Goal: Task Accomplishment & Management: Complete application form

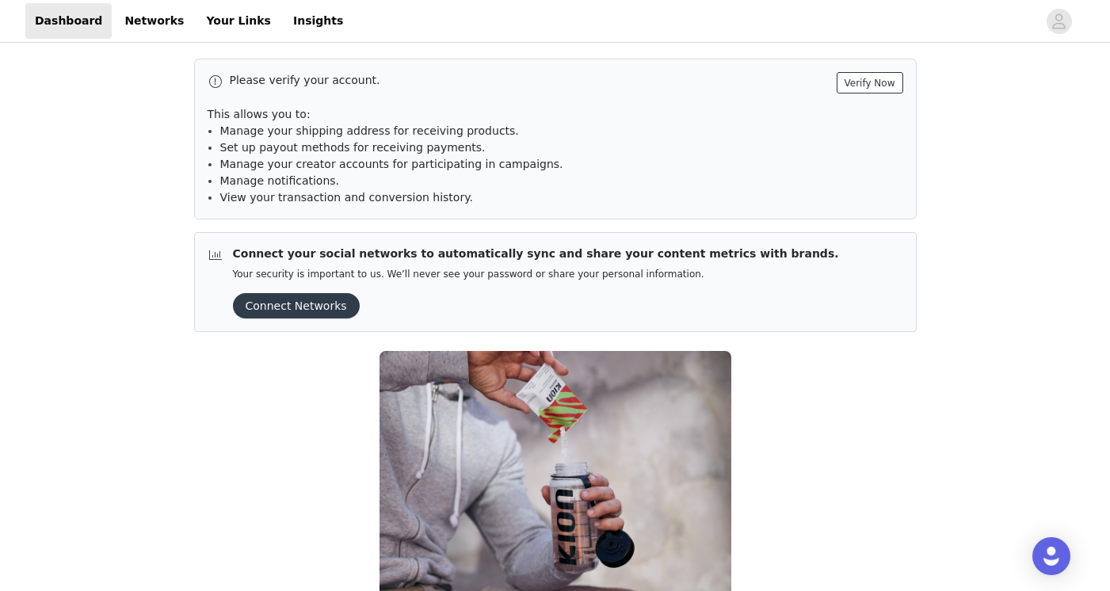
click at [881, 80] on button "Verify Now" at bounding box center [870, 82] width 67 height 21
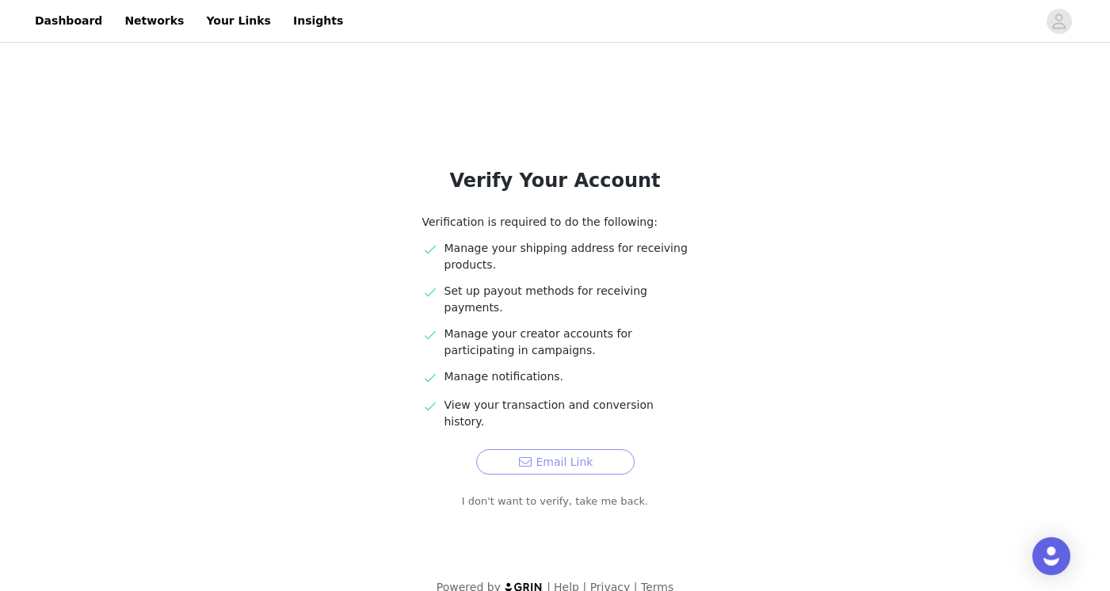
click at [525, 449] on button "Email Link" at bounding box center [555, 461] width 158 height 25
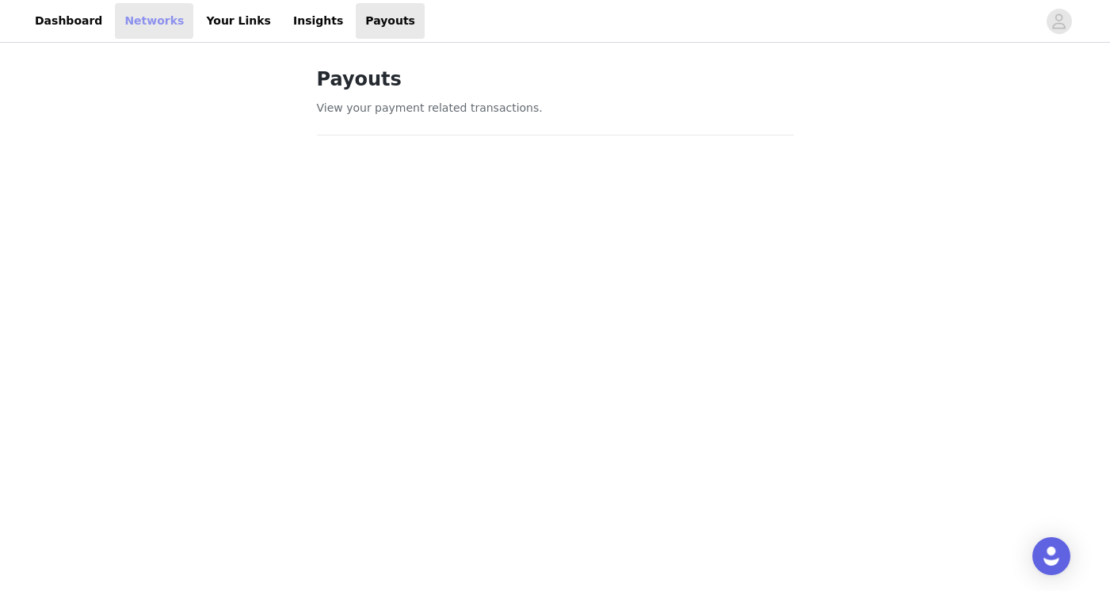
click at [153, 21] on link "Networks" at bounding box center [154, 21] width 78 height 36
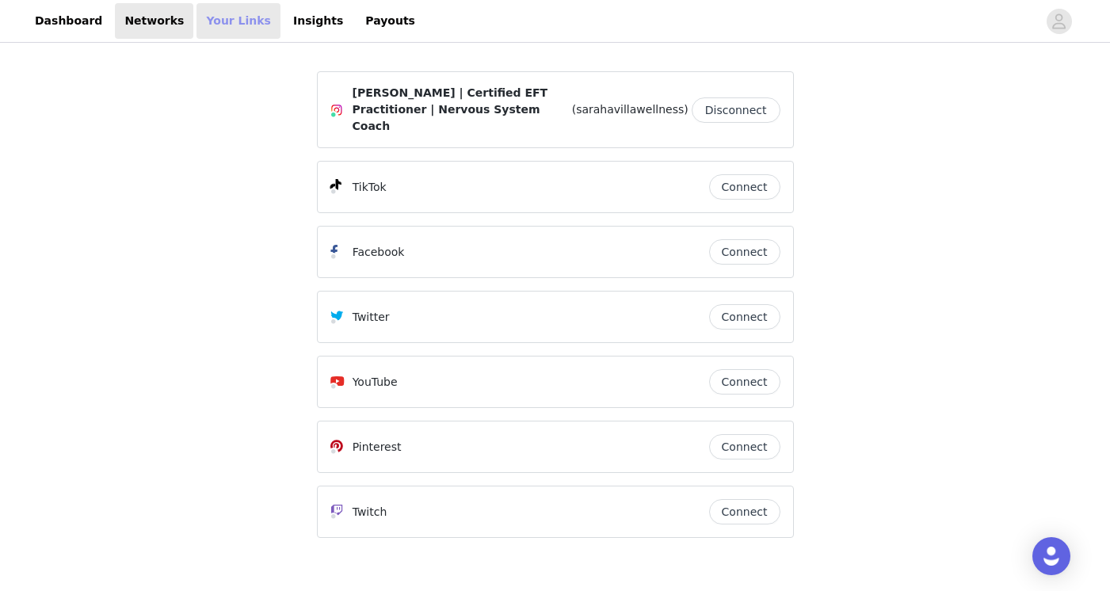
click at [200, 27] on link "Your Links" at bounding box center [239, 21] width 84 height 36
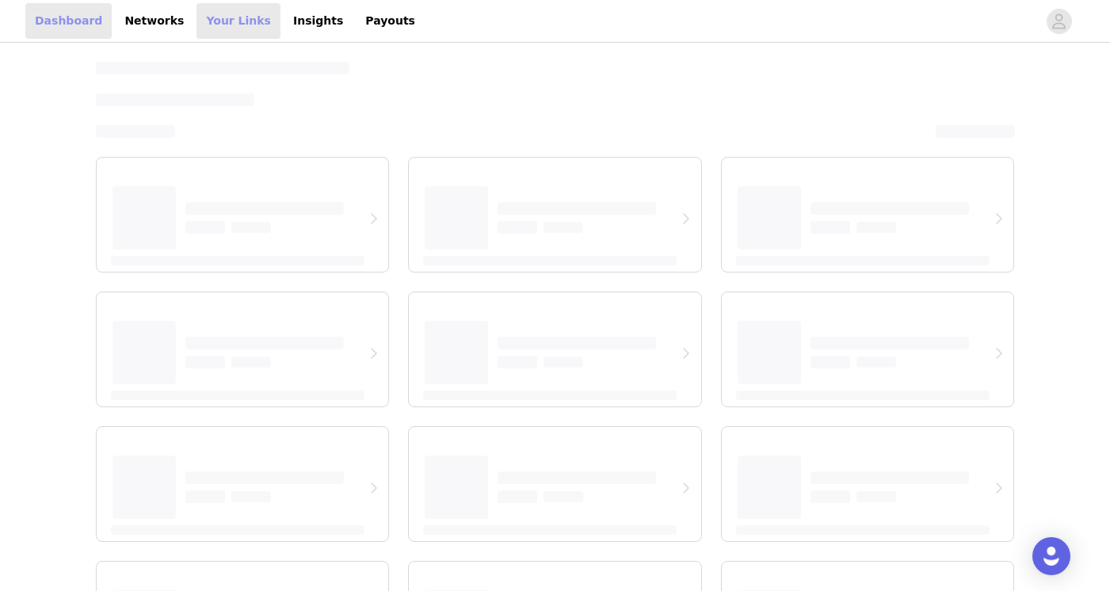
select select "12"
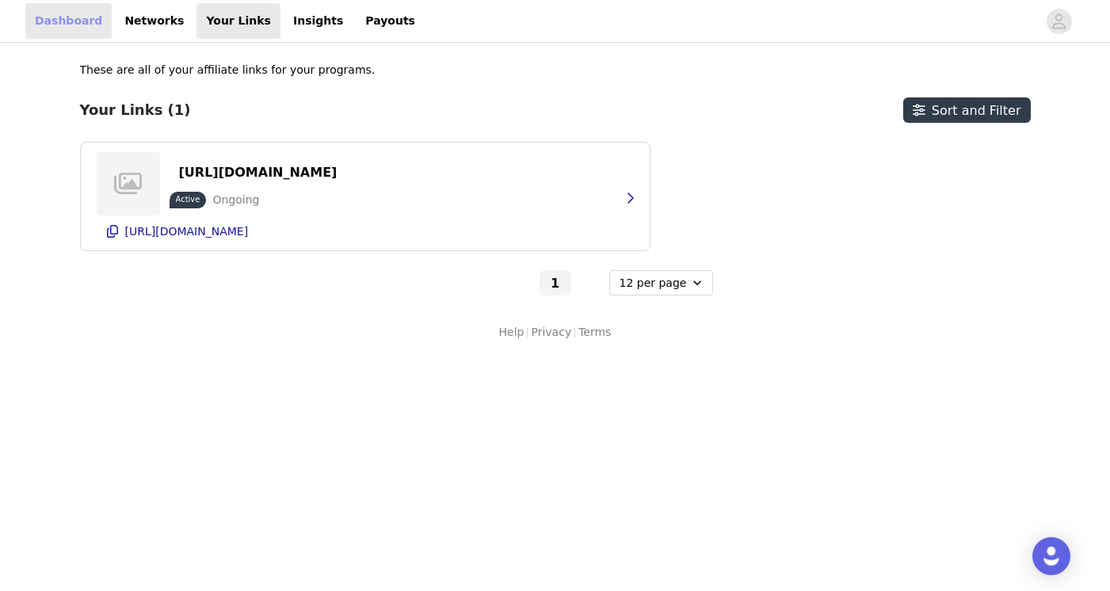
click at [49, 21] on link "Dashboard" at bounding box center [68, 21] width 86 height 36
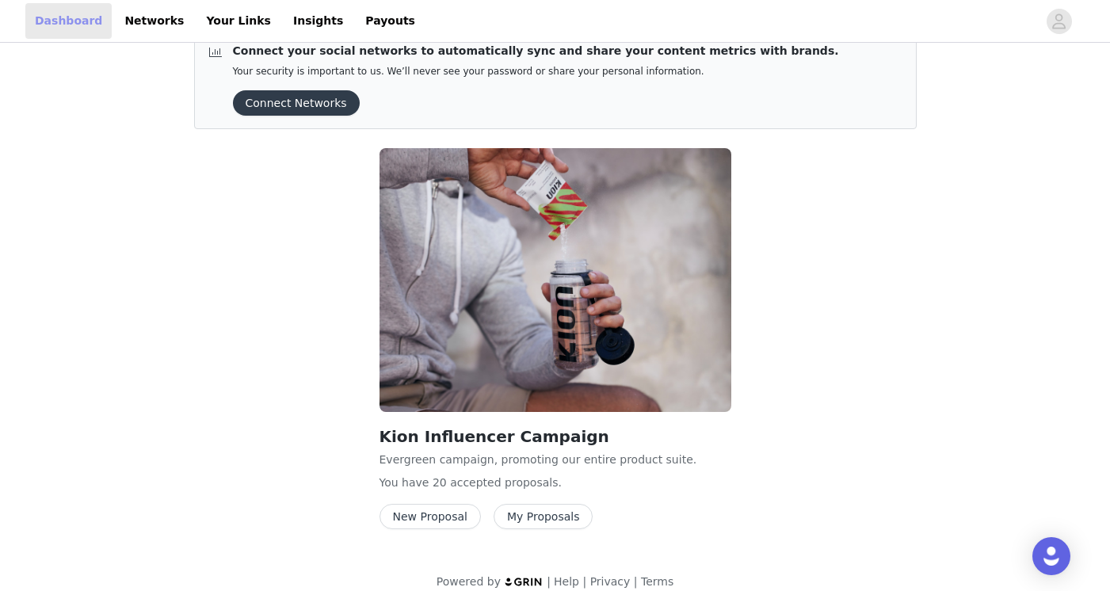
scroll to position [60, 0]
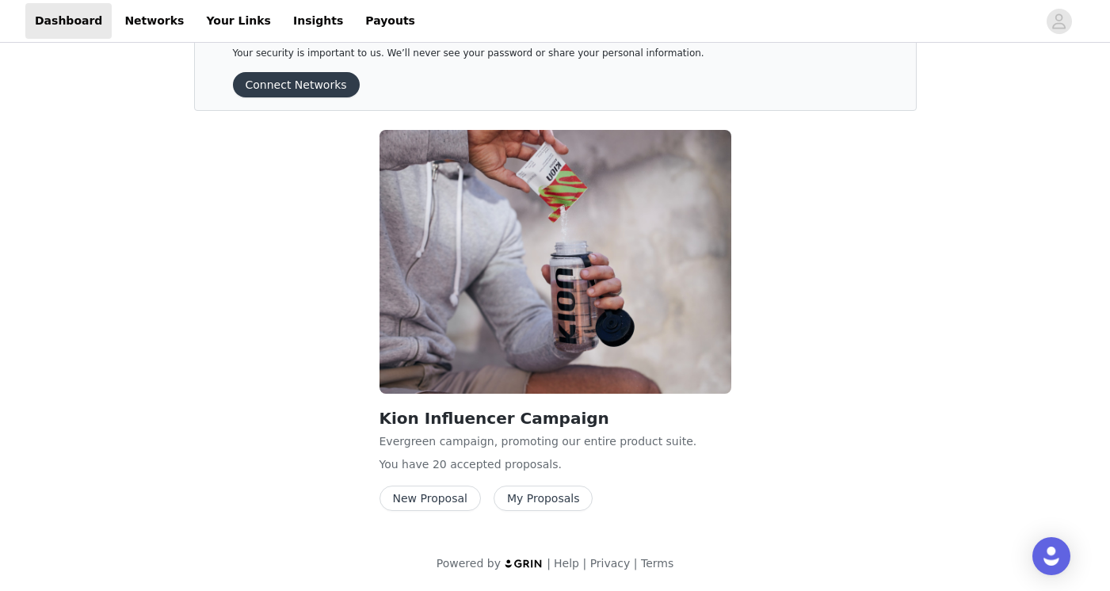
click at [436, 495] on button "New Proposal" at bounding box center [430, 498] width 101 height 25
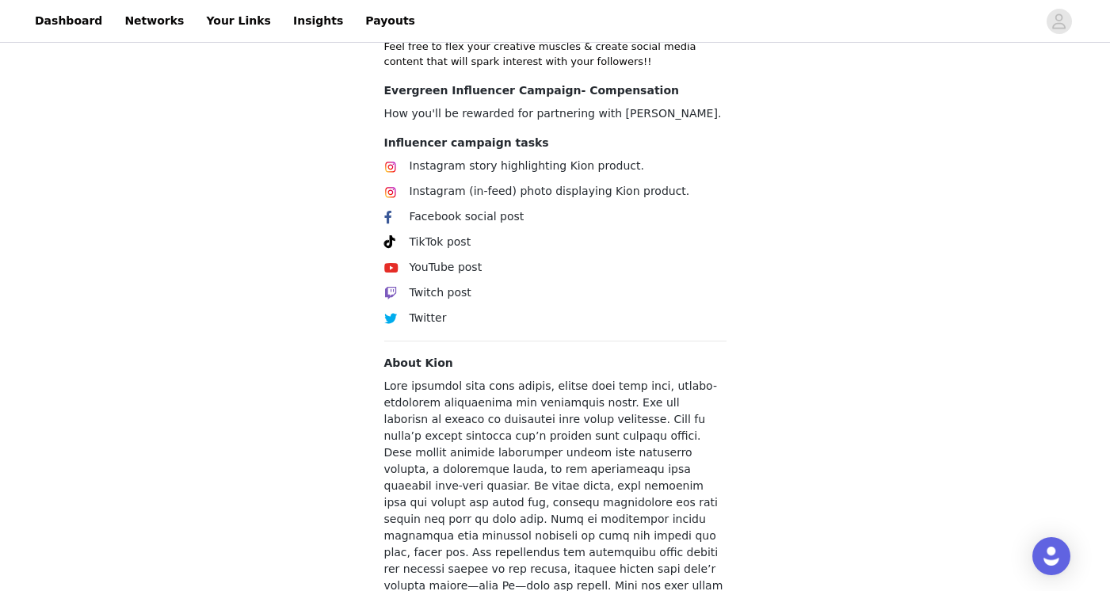
scroll to position [632, 0]
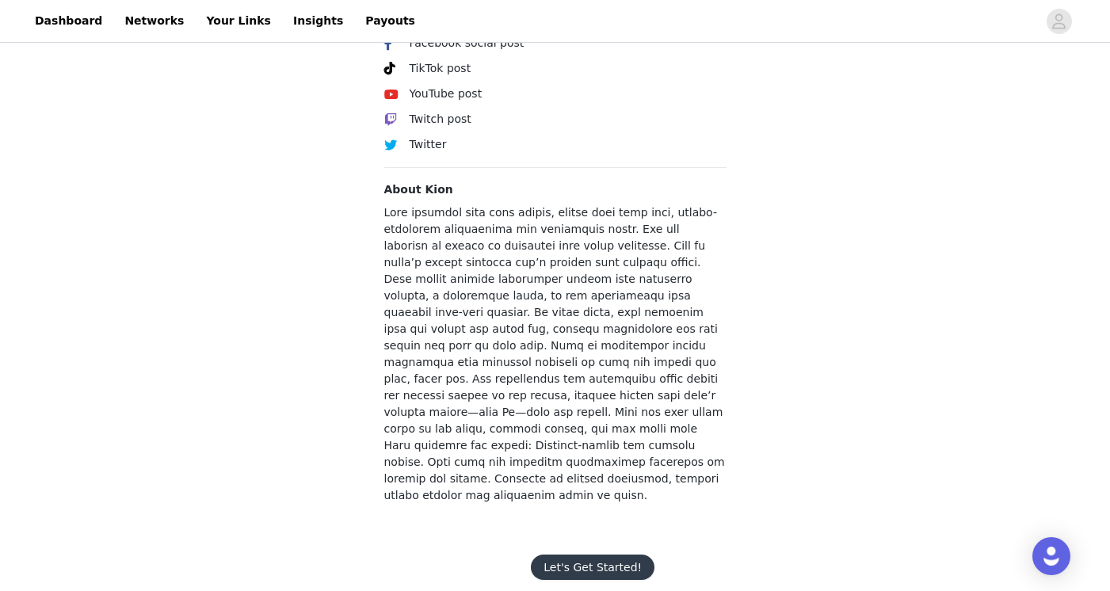
click at [597, 555] on button "Let's Get Started!" at bounding box center [593, 567] width 124 height 25
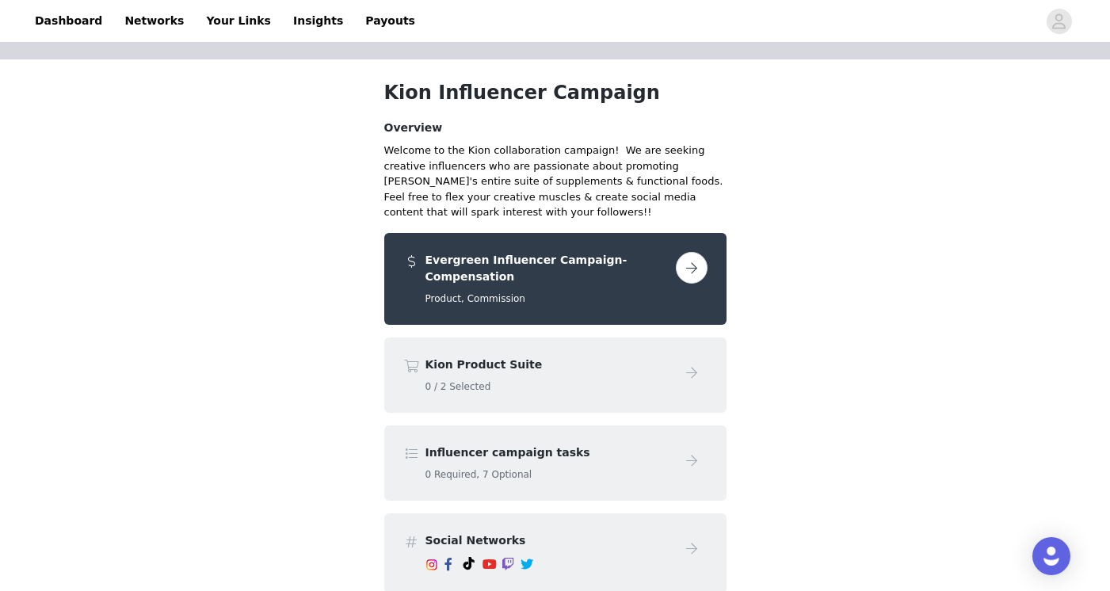
scroll to position [83, 0]
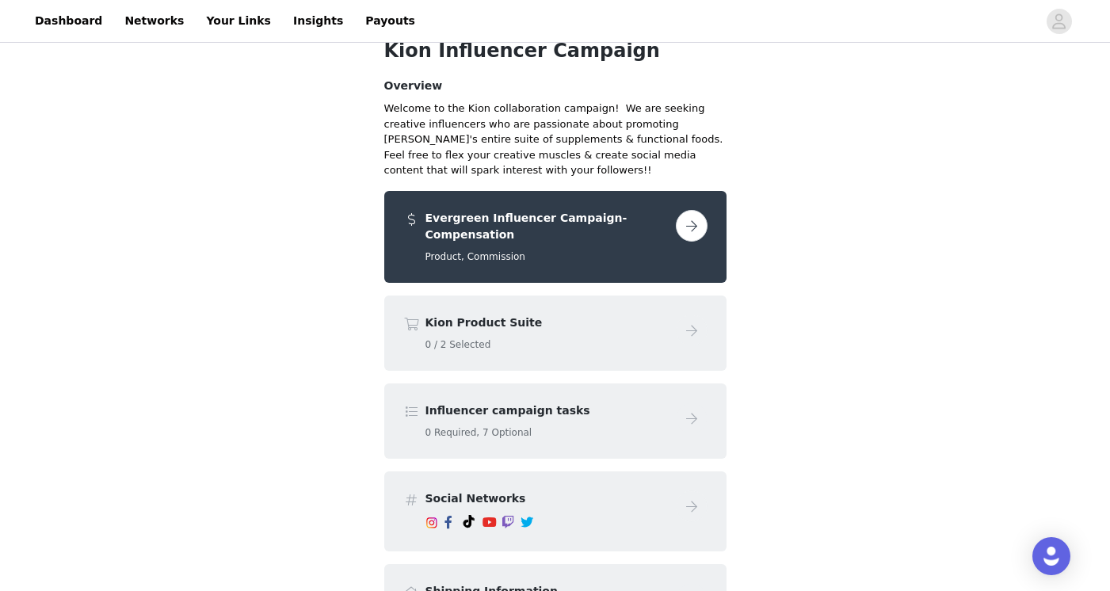
click at [685, 222] on button "button" at bounding box center [692, 226] width 32 height 32
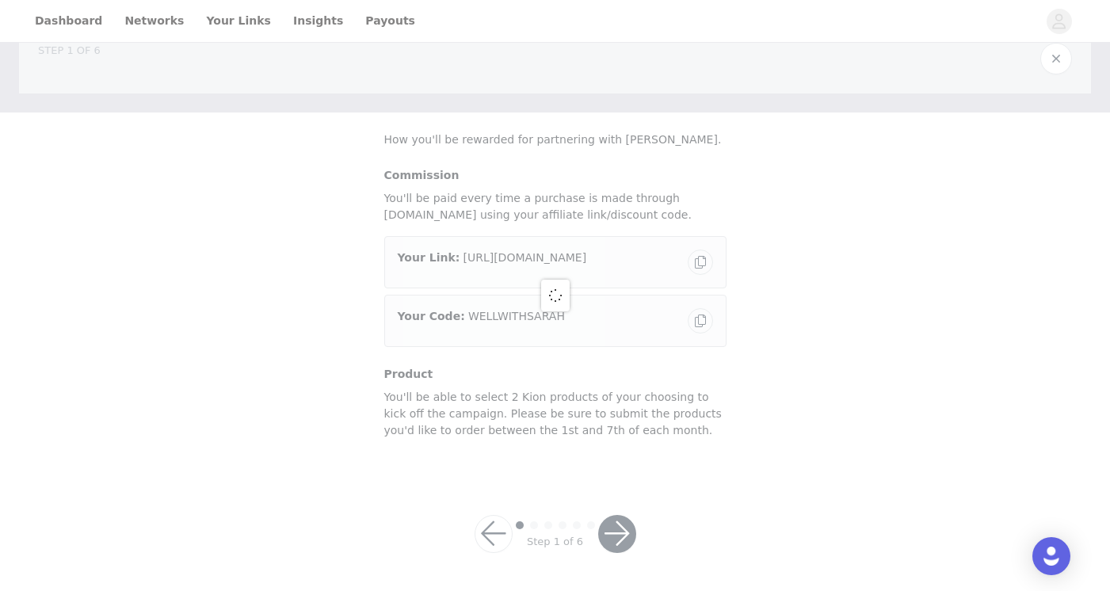
scroll to position [53, 0]
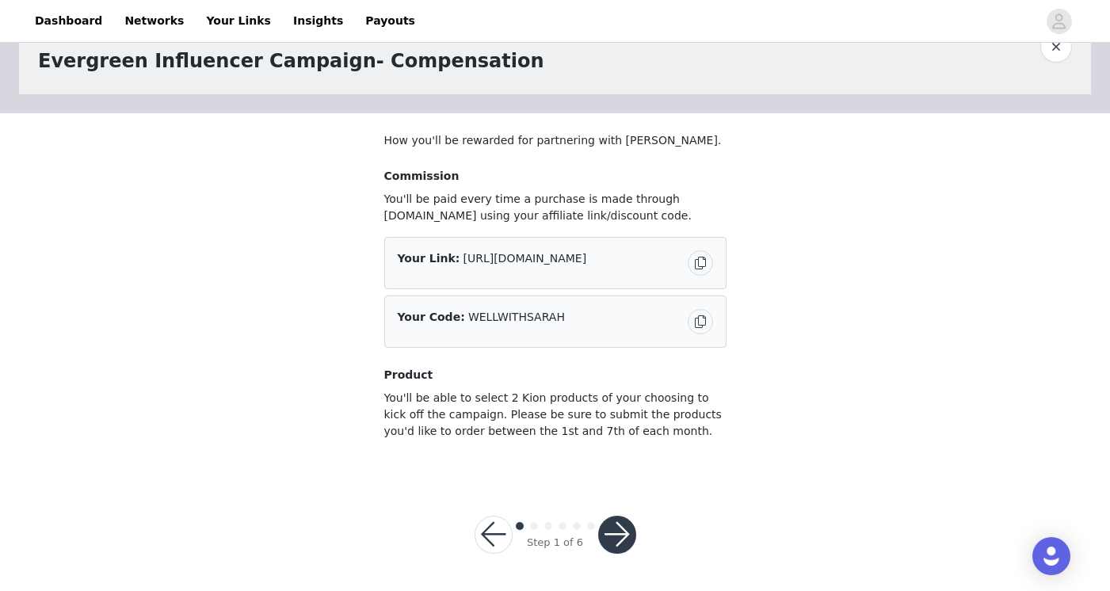
click at [623, 540] on button "button" at bounding box center [617, 535] width 38 height 38
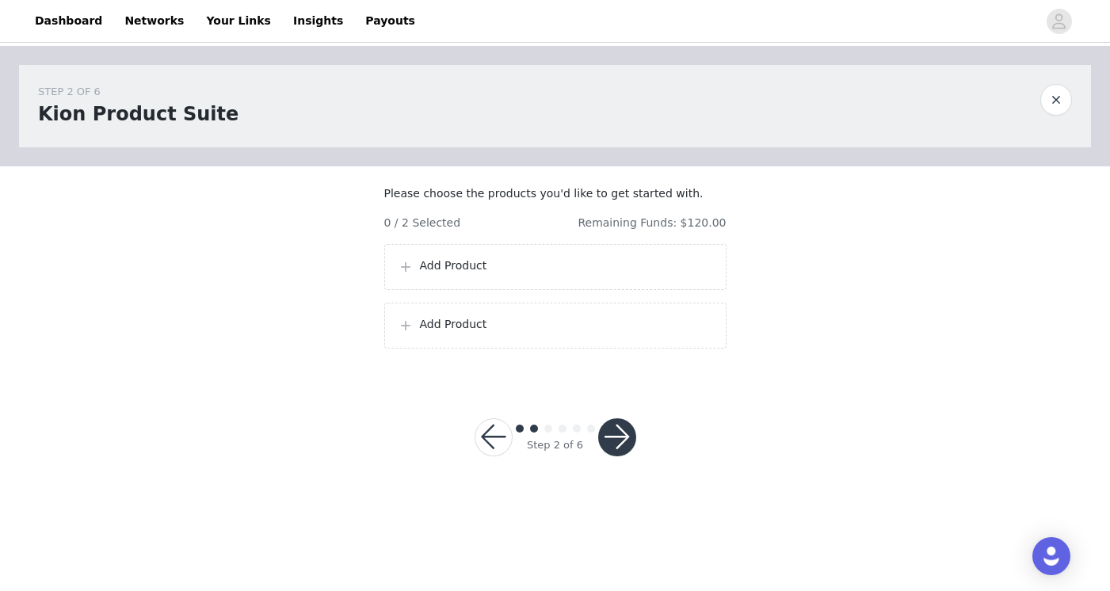
click at [575, 274] on p "Add Product" at bounding box center [566, 266] width 293 height 17
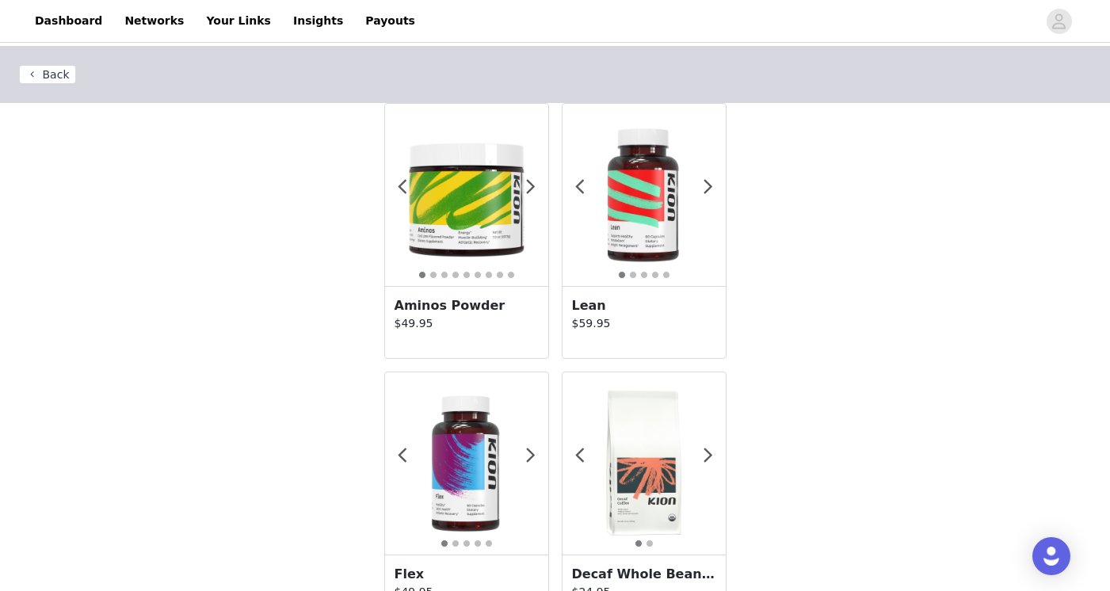
click at [478, 246] on img at bounding box center [466, 194] width 163 height 163
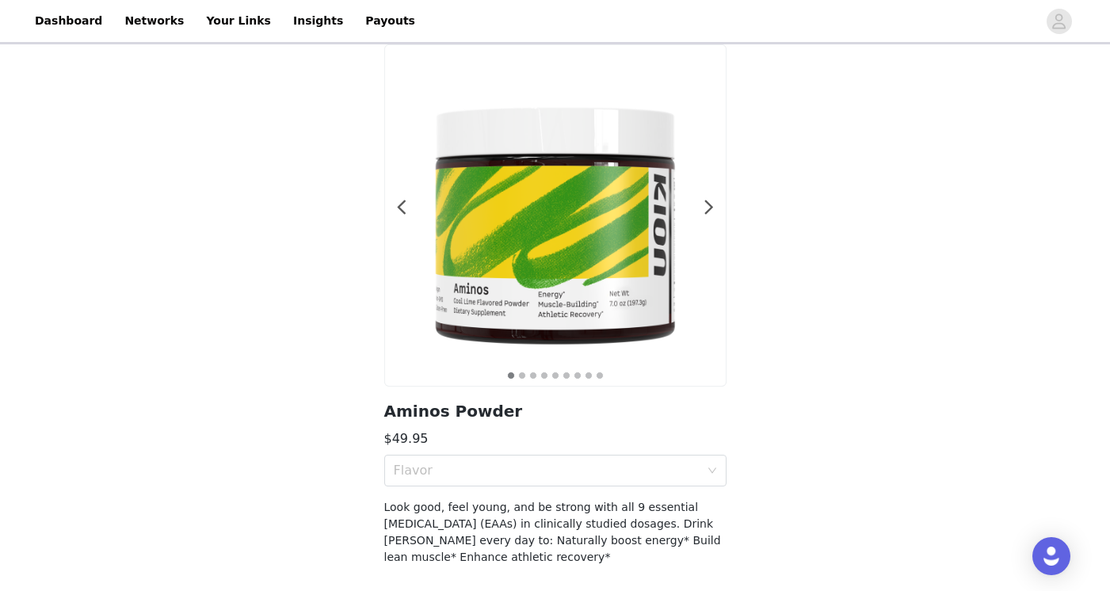
scroll to position [99, 0]
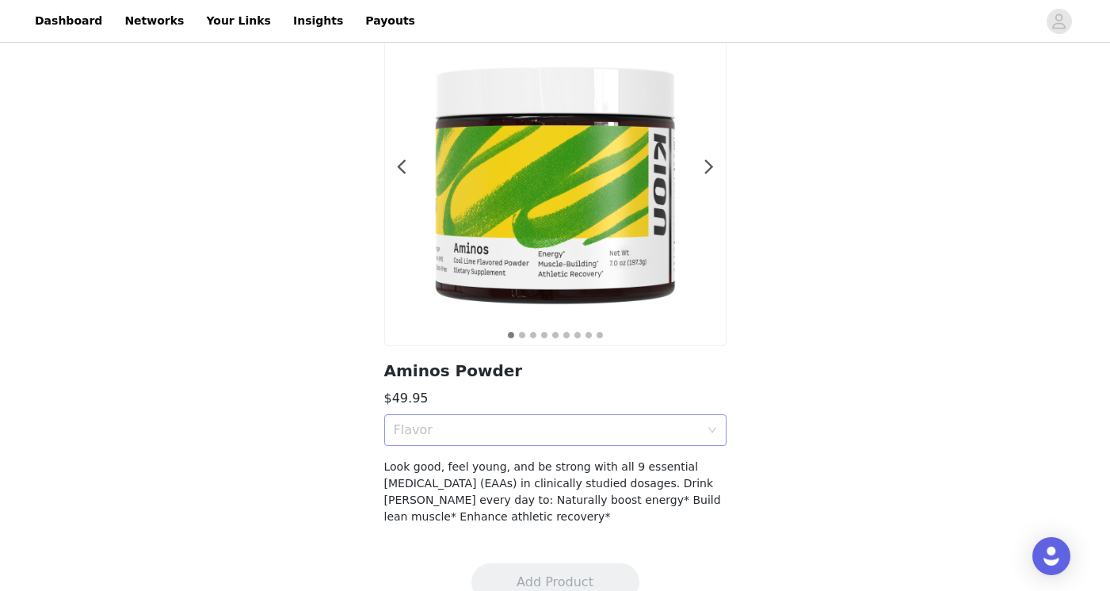
click at [506, 424] on div "Flavor" at bounding box center [547, 430] width 306 height 16
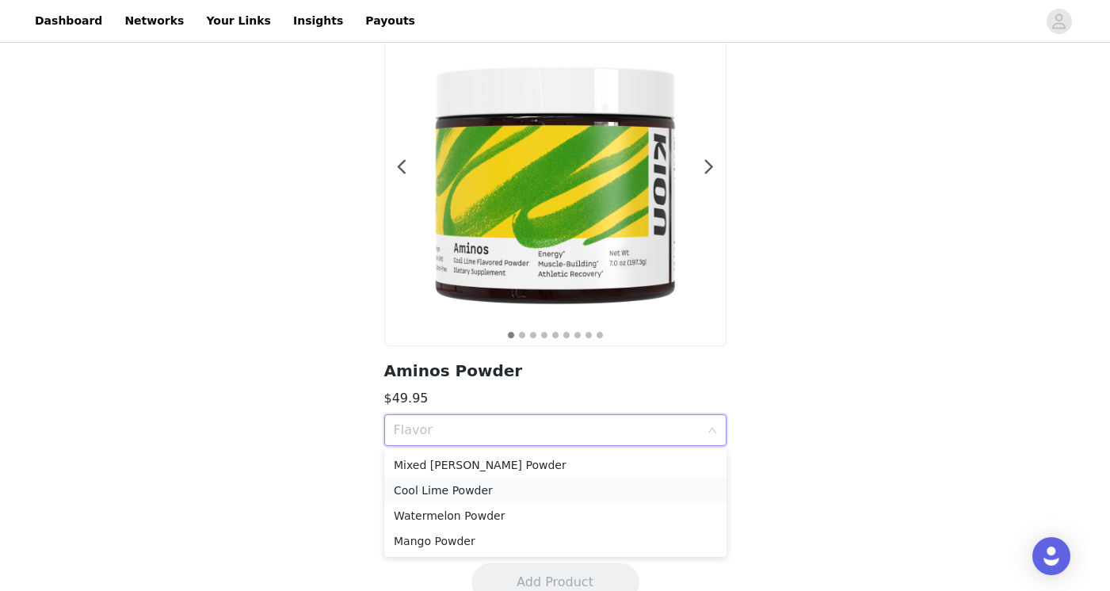
click at [459, 491] on div "Cool Lime Powder" at bounding box center [555, 490] width 323 height 17
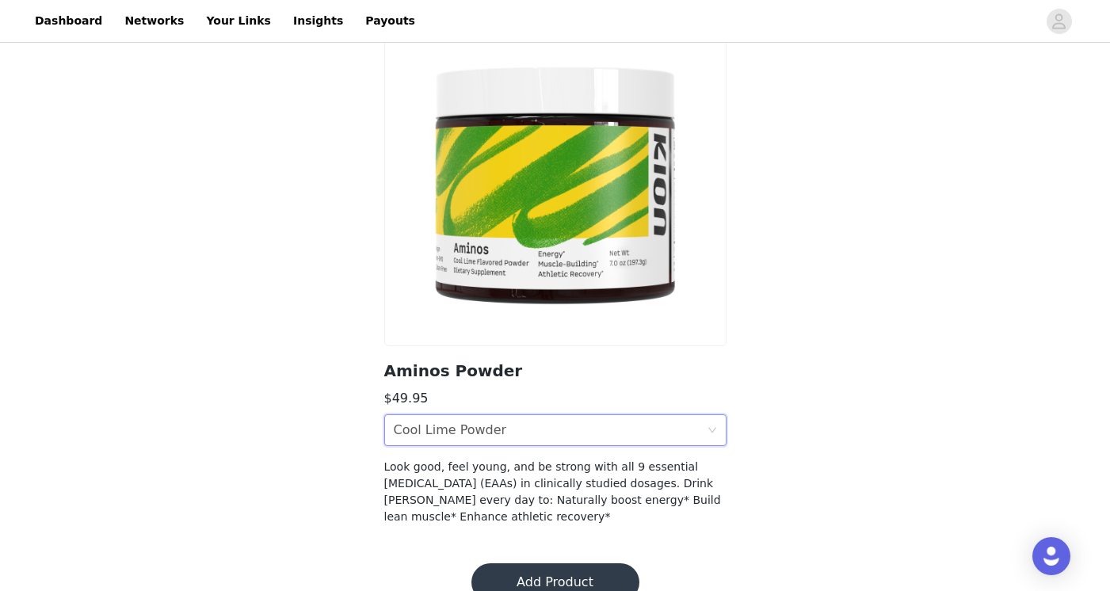
click at [542, 575] on button "Add Product" at bounding box center [556, 582] width 168 height 38
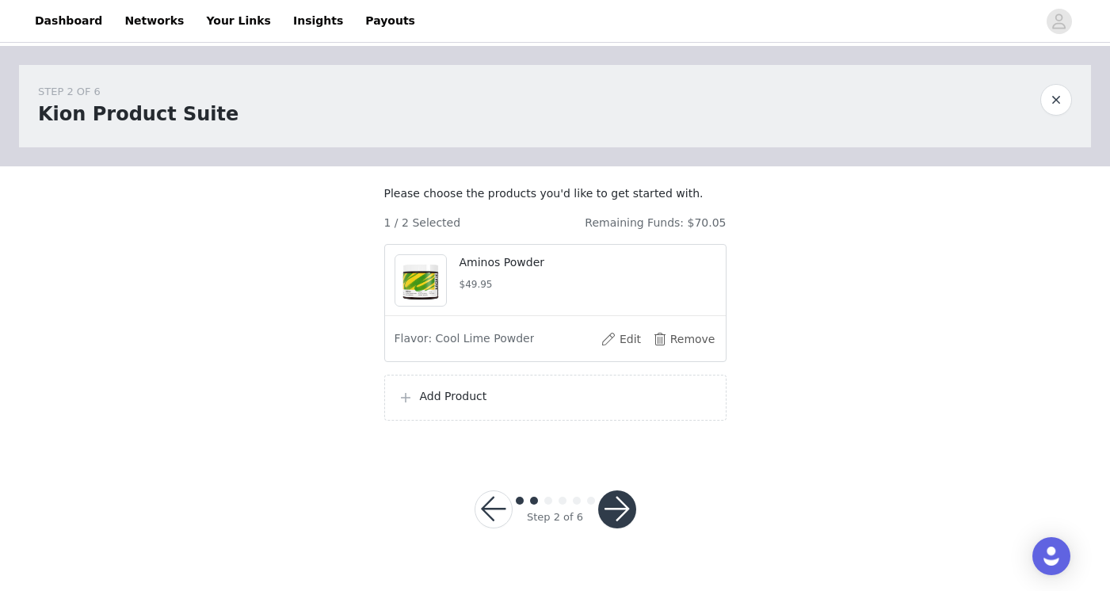
click at [609, 529] on button "button" at bounding box center [617, 510] width 38 height 38
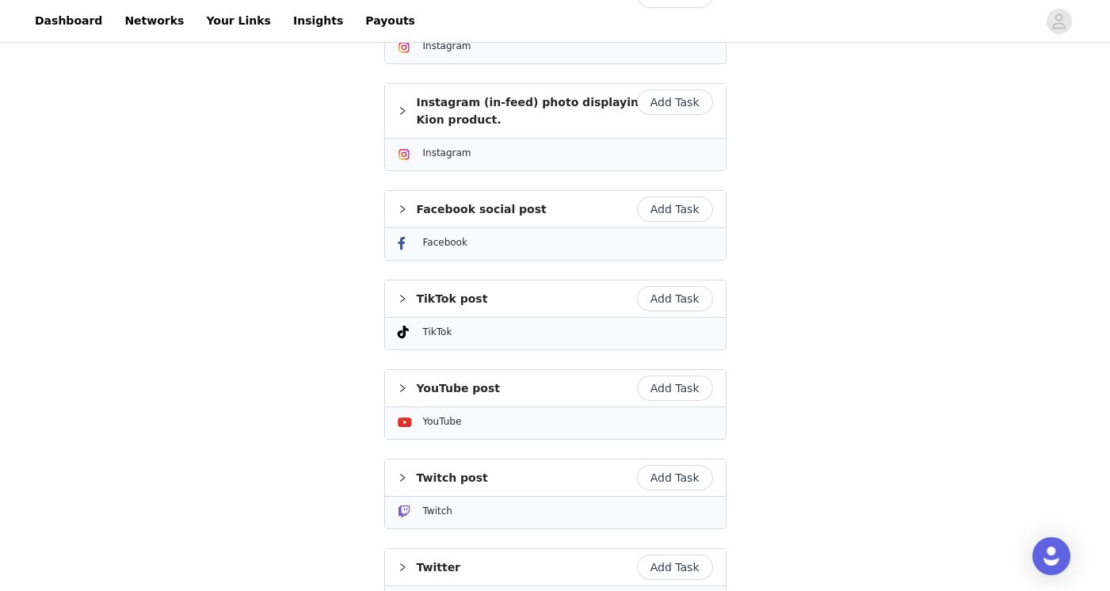
scroll to position [582, 0]
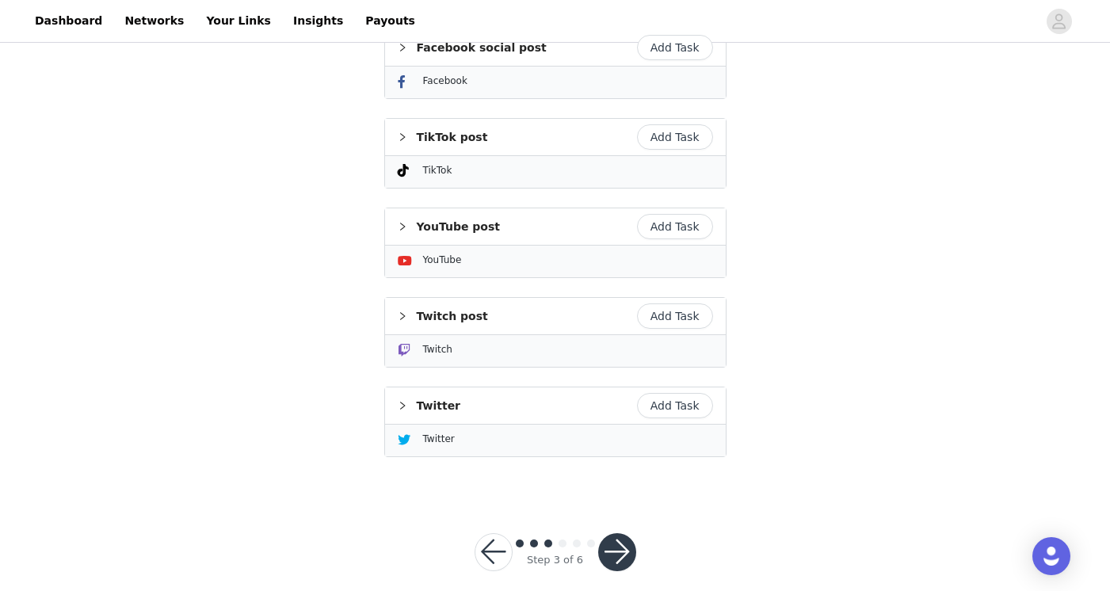
click at [485, 535] on button "button" at bounding box center [494, 552] width 38 height 38
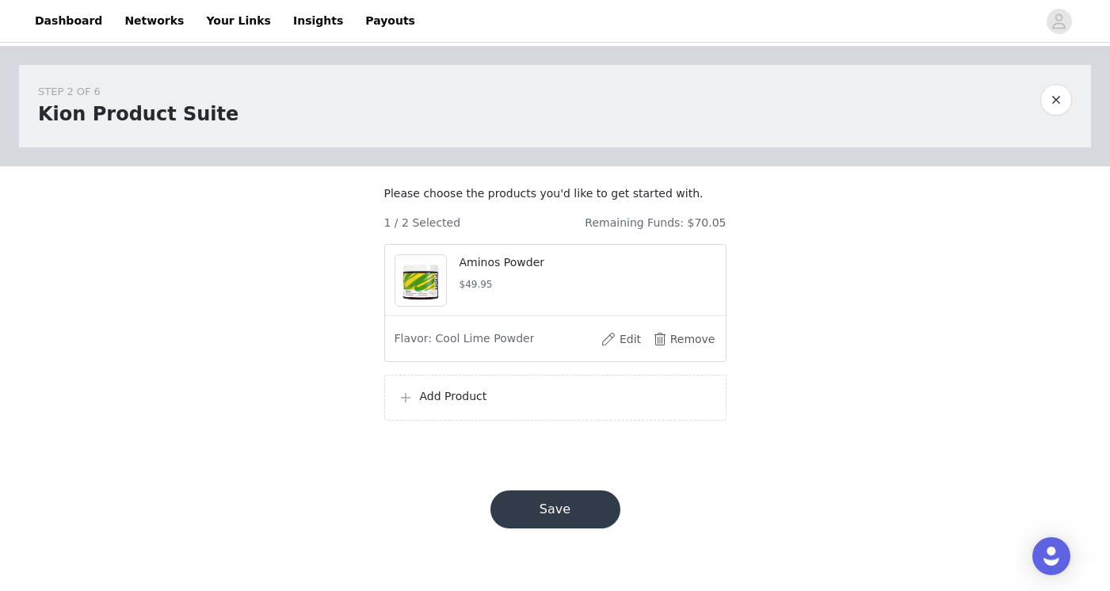
click at [449, 405] on p "Add Product" at bounding box center [566, 396] width 293 height 17
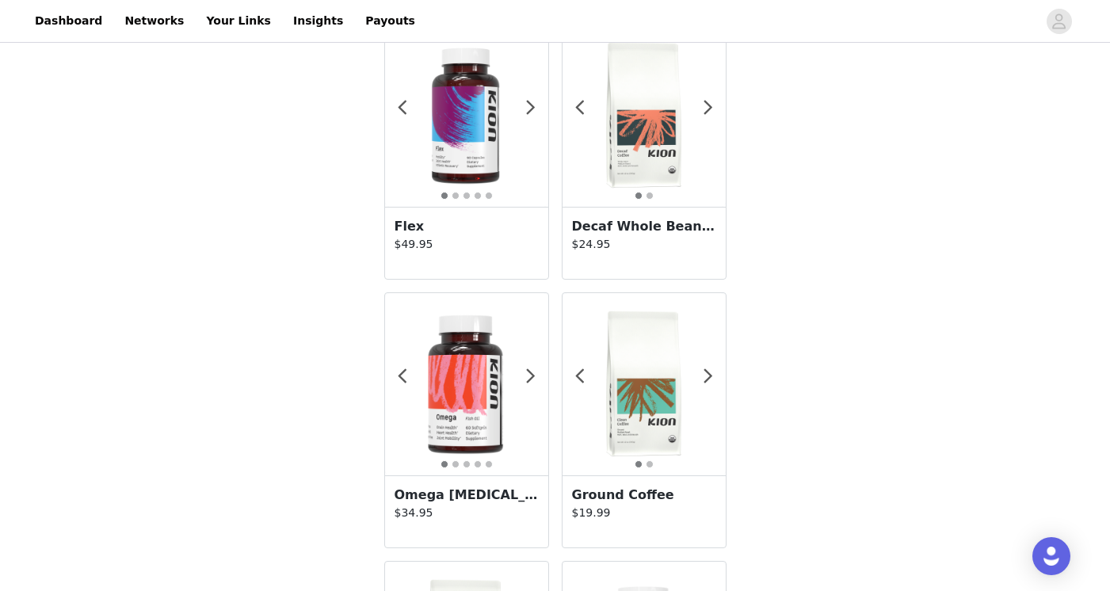
scroll to position [3, 0]
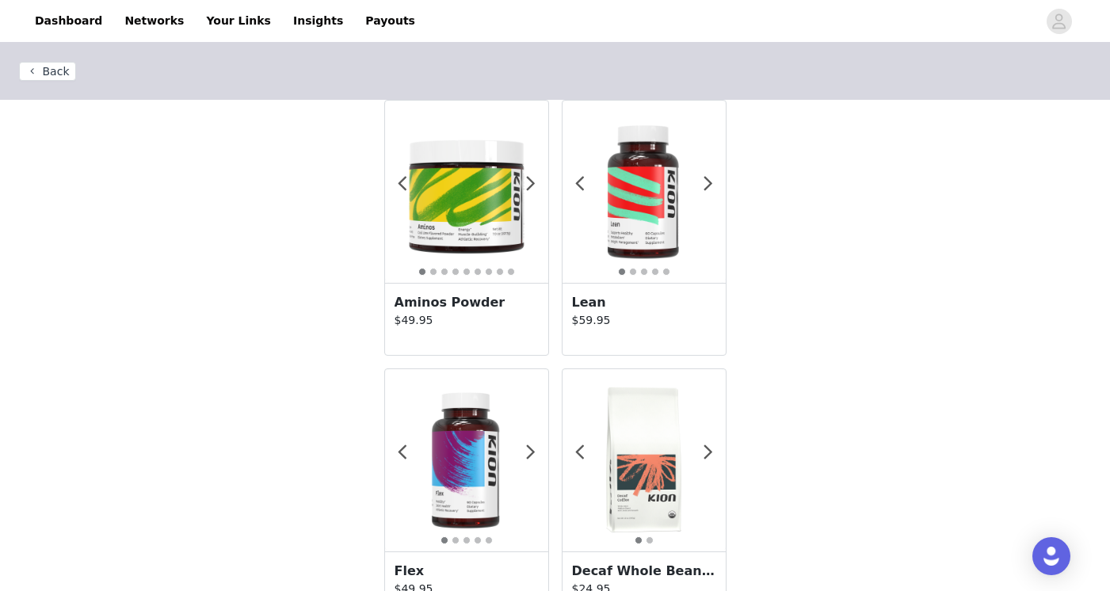
click at [464, 204] on img at bounding box center [466, 191] width 163 height 163
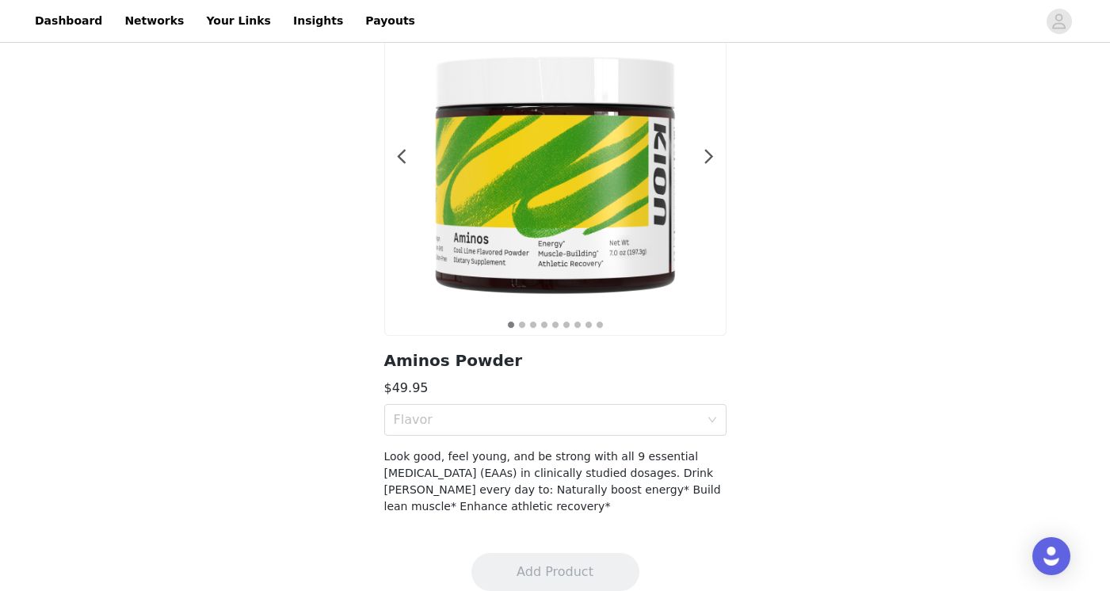
scroll to position [128, 0]
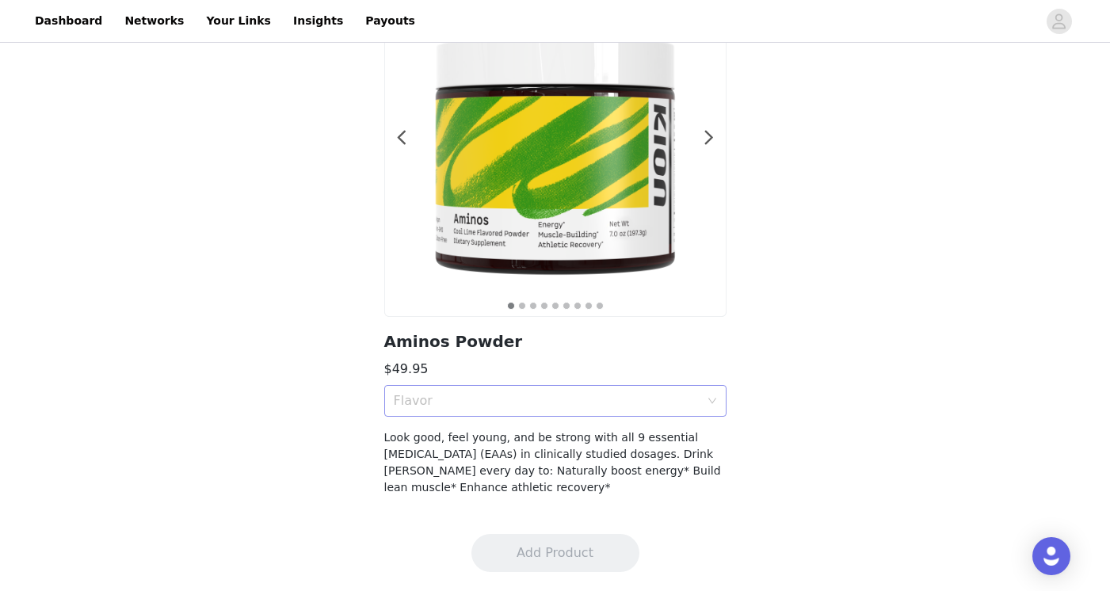
click at [464, 397] on div "Flavor" at bounding box center [547, 401] width 306 height 16
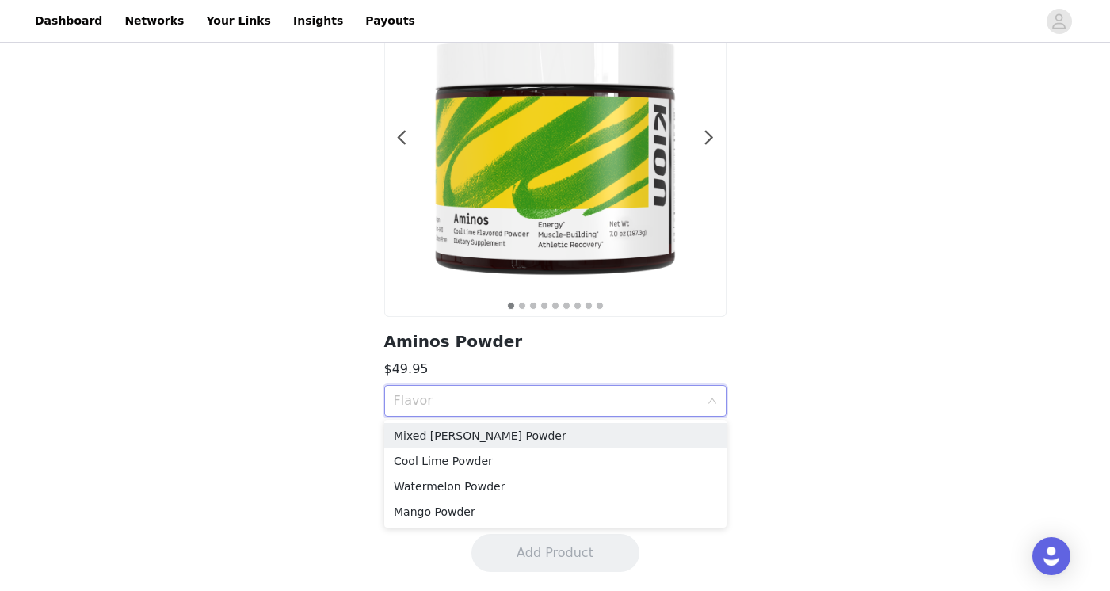
click at [283, 304] on div "Back 1 2 3 4 5 6 7 8 9 Aminos Powder $49.95 Flavor Look good, feel young, and b…" at bounding box center [555, 217] width 1110 height 598
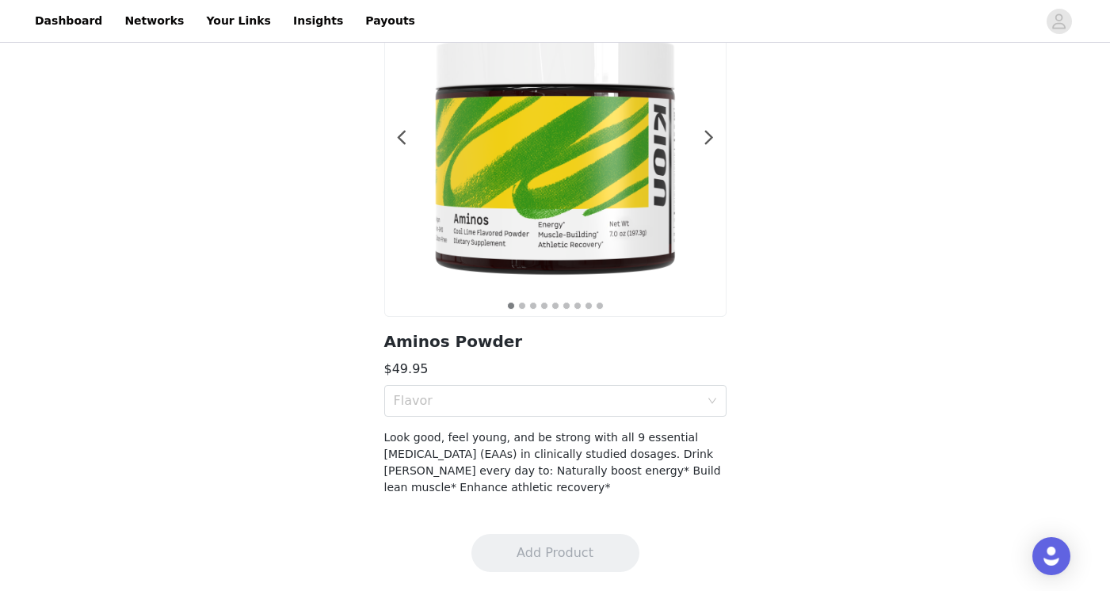
scroll to position [3, 0]
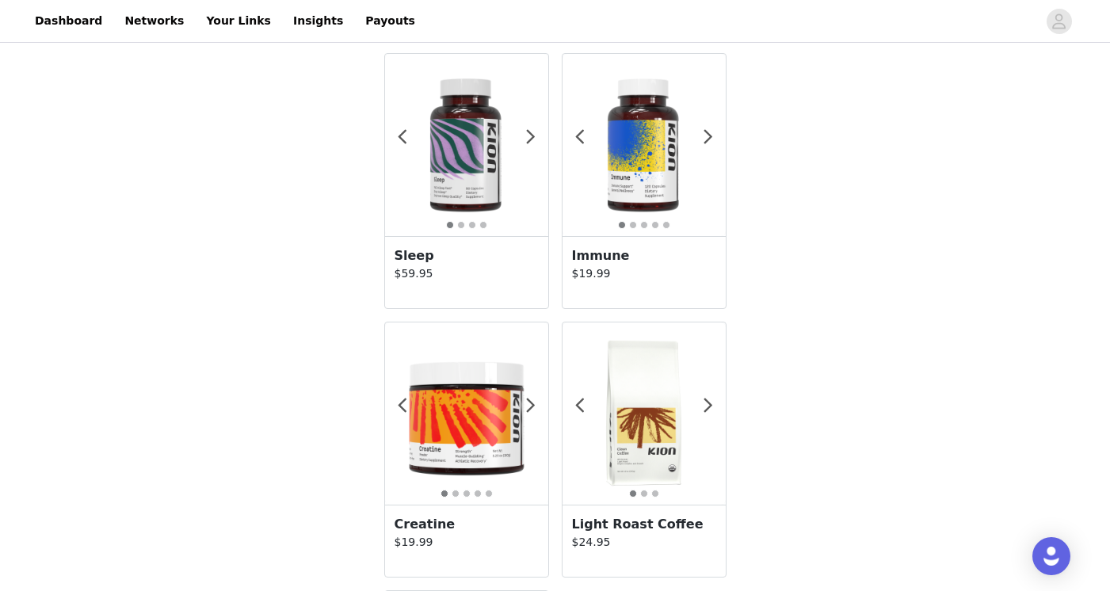
scroll to position [1401, 0]
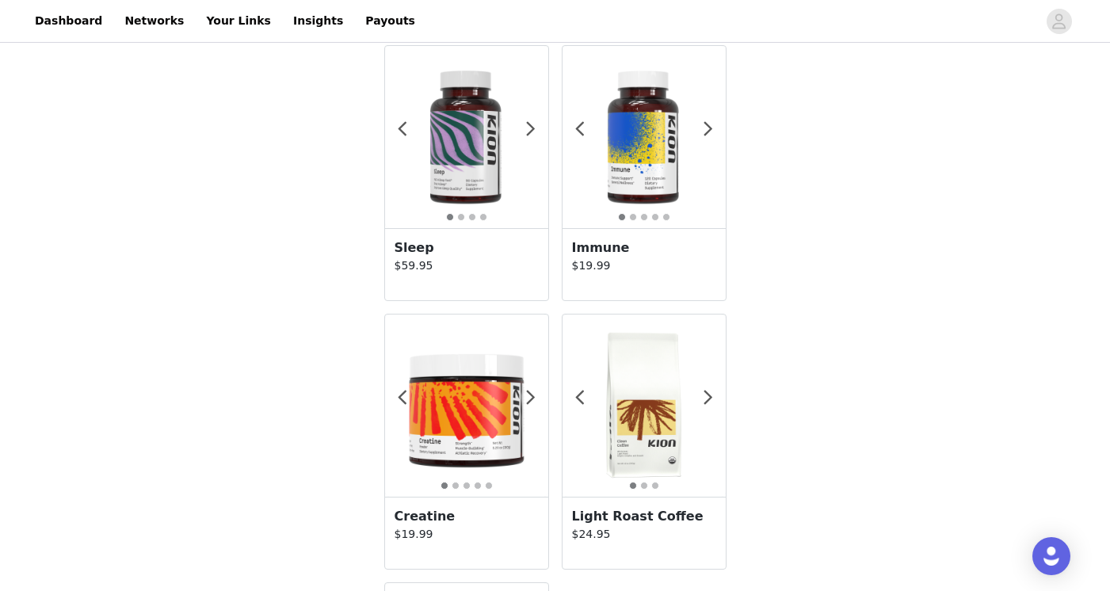
click at [493, 414] on img at bounding box center [466, 405] width 163 height 163
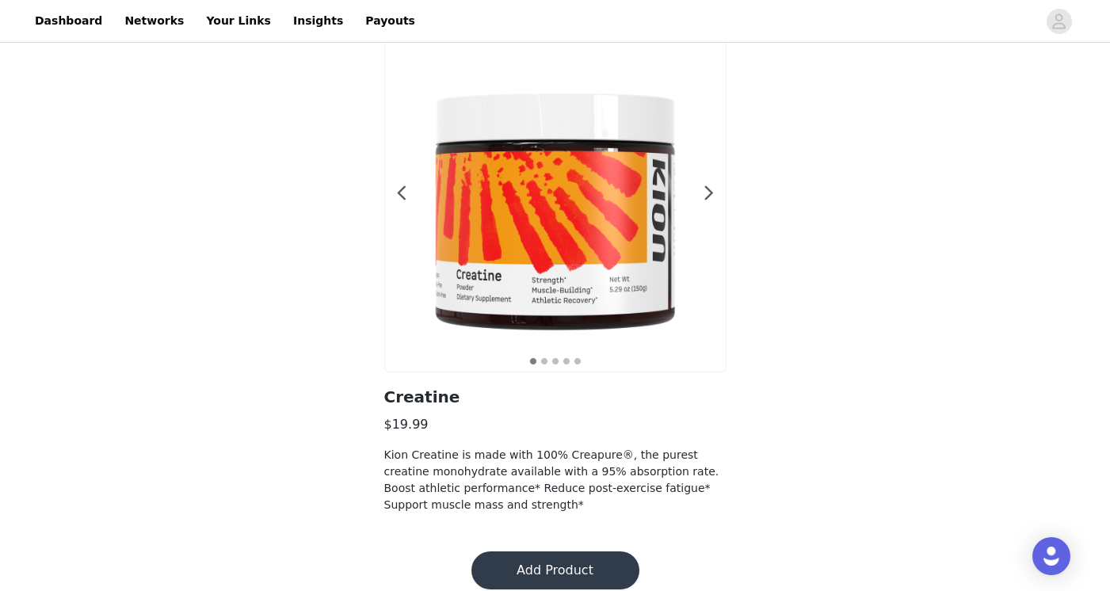
scroll to position [90, 0]
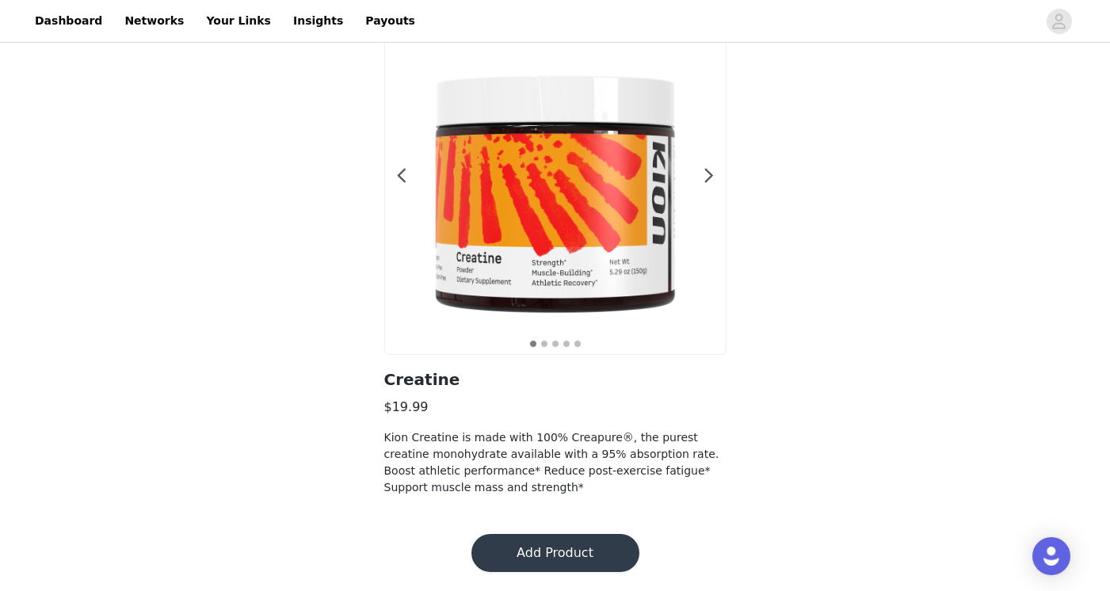
click at [579, 540] on button "Add Product" at bounding box center [556, 553] width 168 height 38
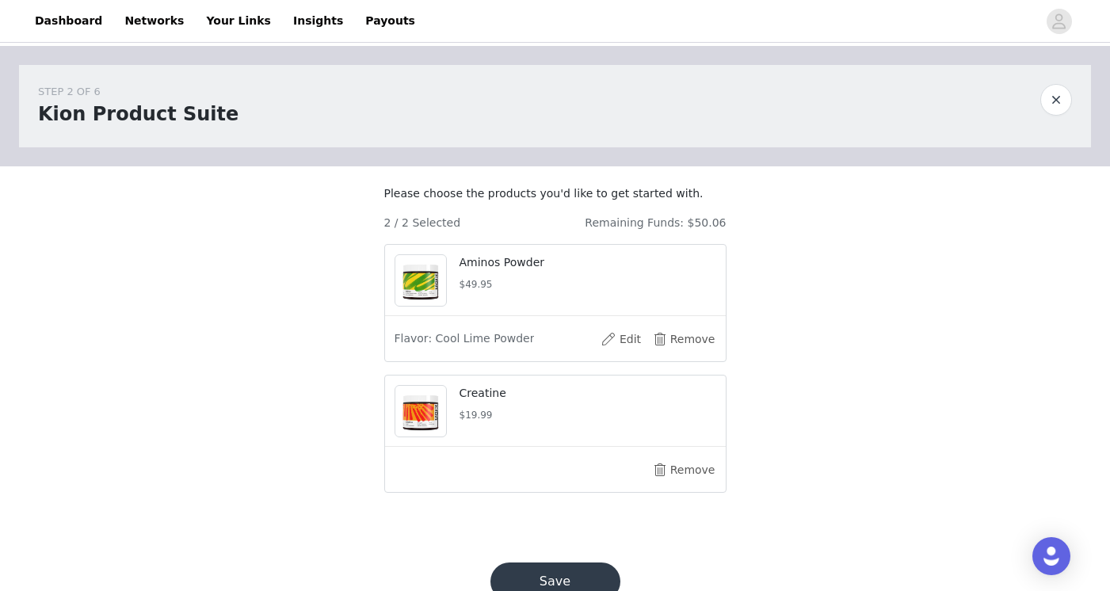
scroll to position [63, 0]
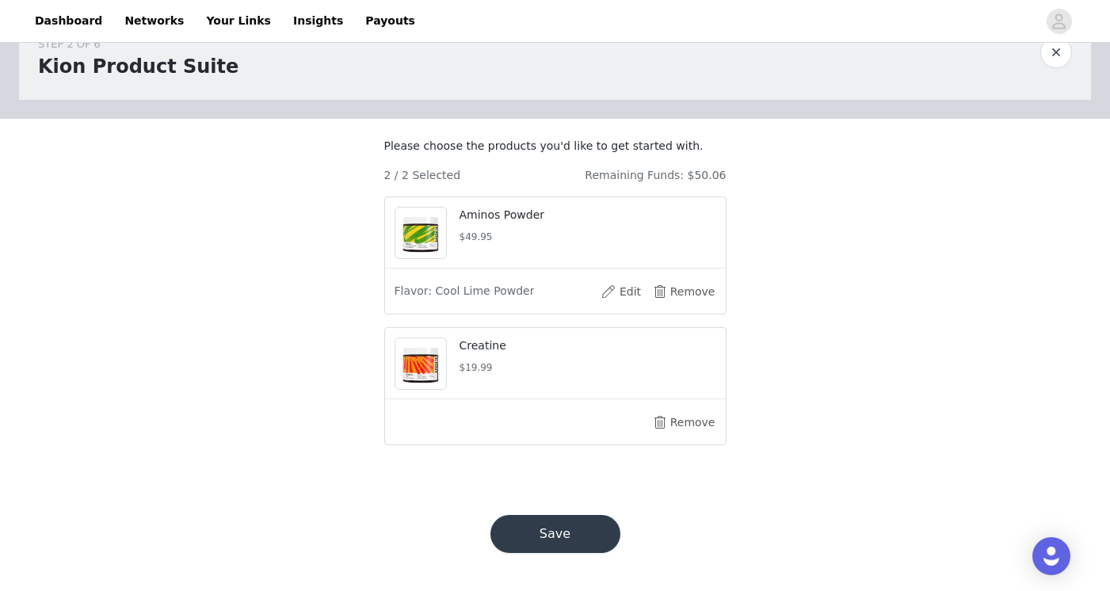
click at [568, 541] on button "Save" at bounding box center [556, 534] width 130 height 38
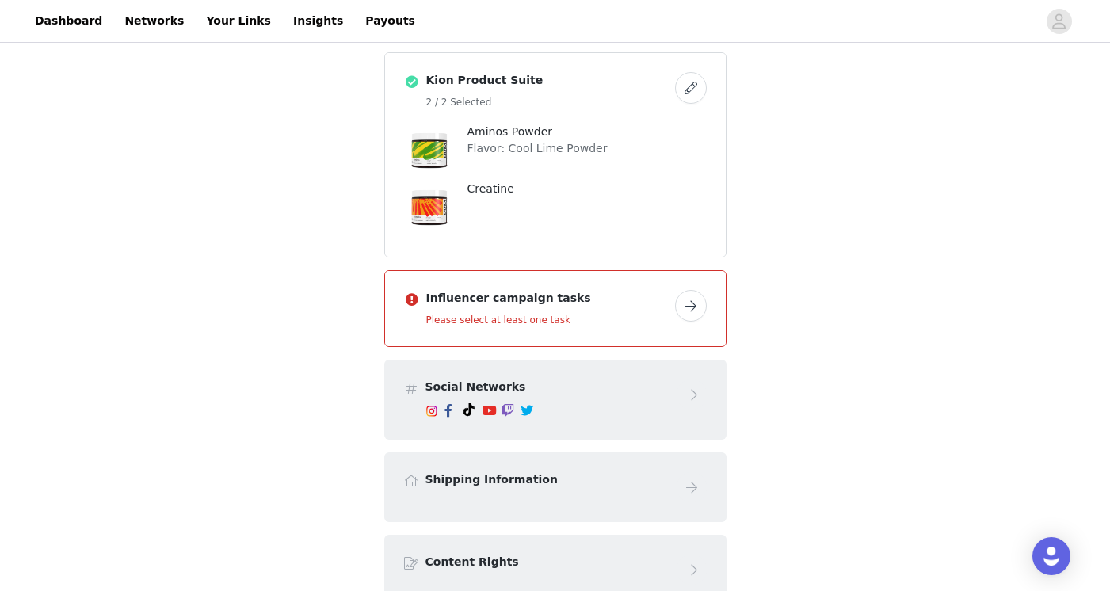
scroll to position [358, 0]
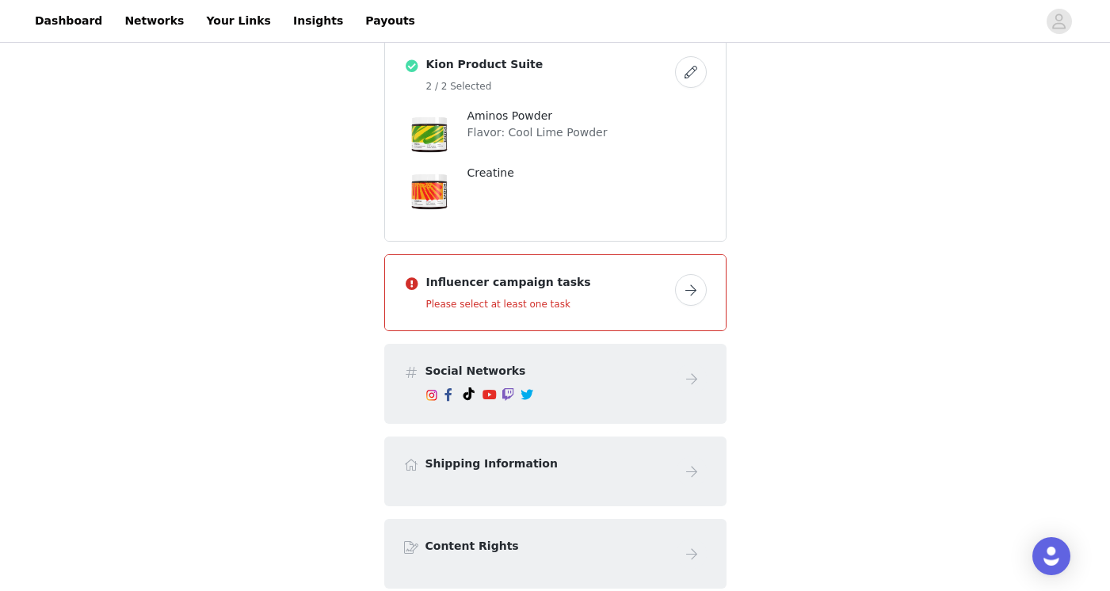
click at [697, 298] on button "button" at bounding box center [691, 290] width 32 height 32
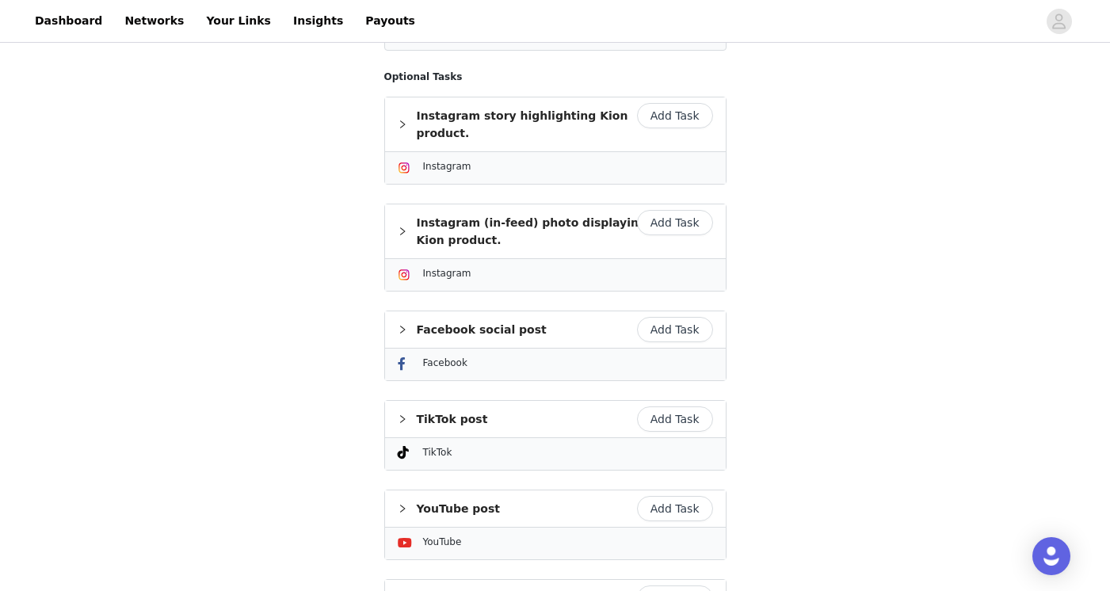
scroll to position [283, 0]
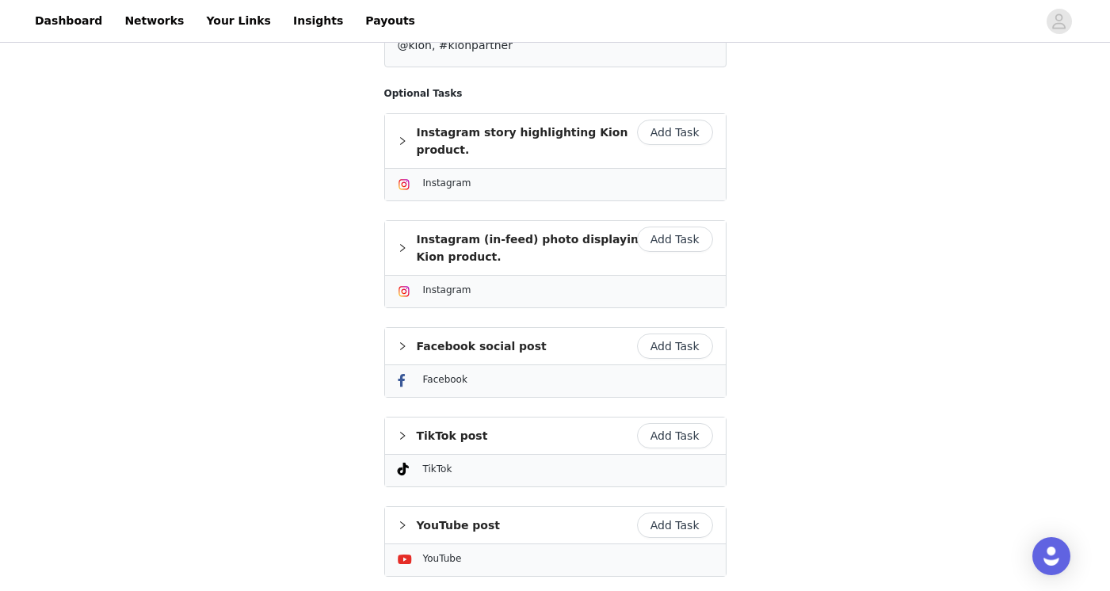
click at [669, 130] on button "Add Task" at bounding box center [675, 132] width 76 height 25
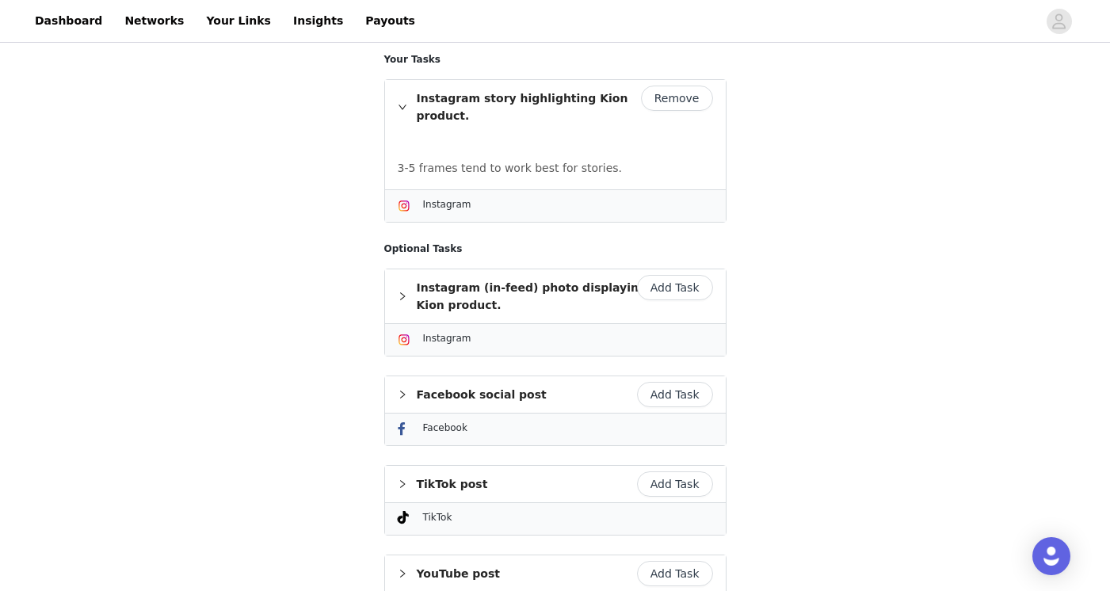
scroll to position [273, 0]
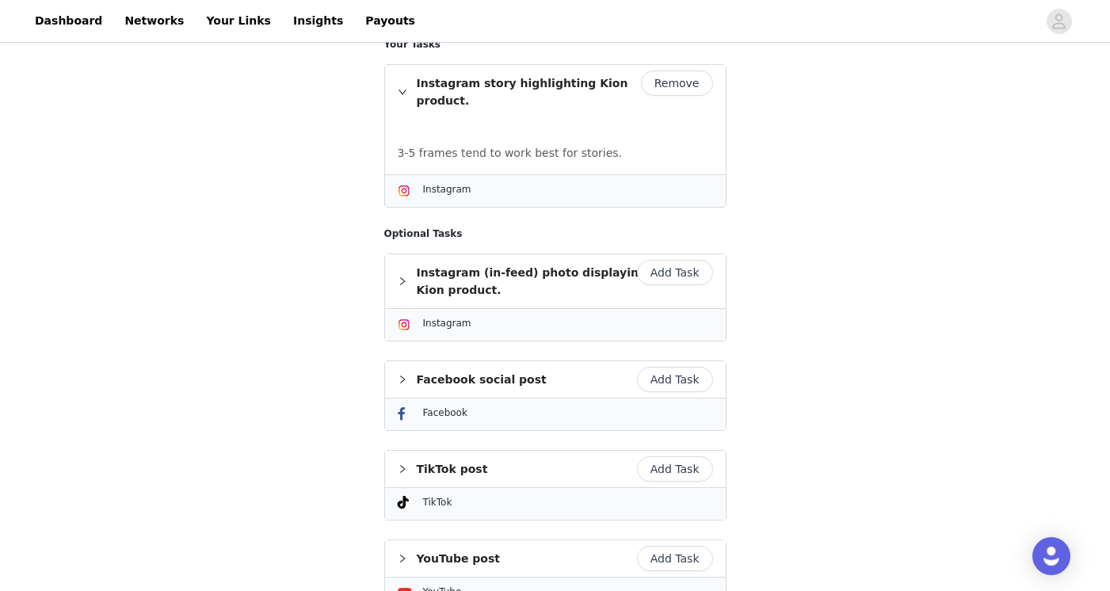
click at [651, 260] on button "Add Task" at bounding box center [675, 272] width 76 height 25
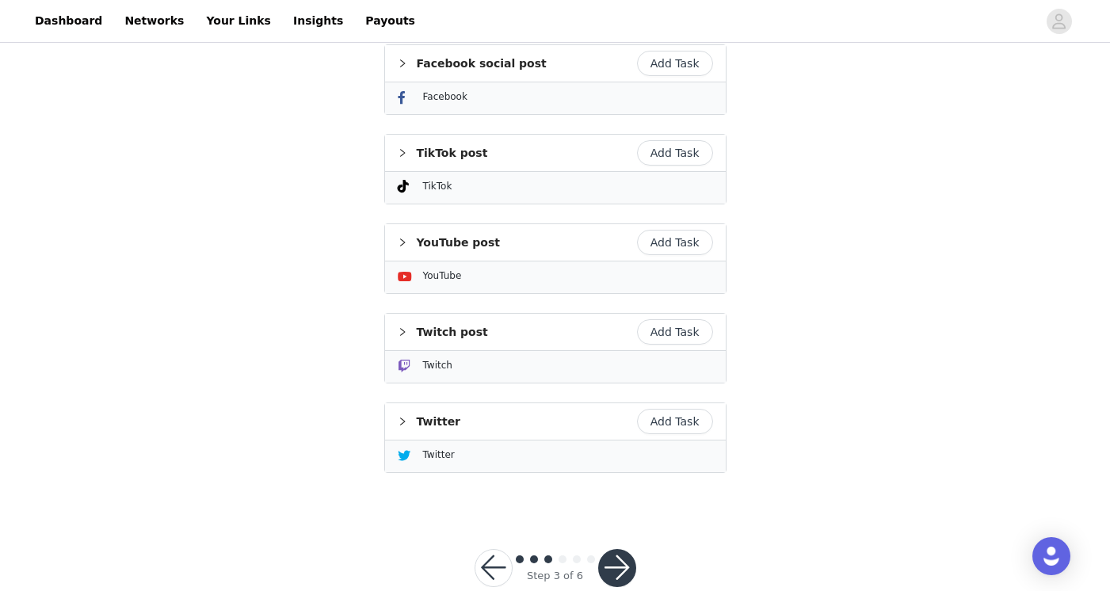
scroll to position [678, 0]
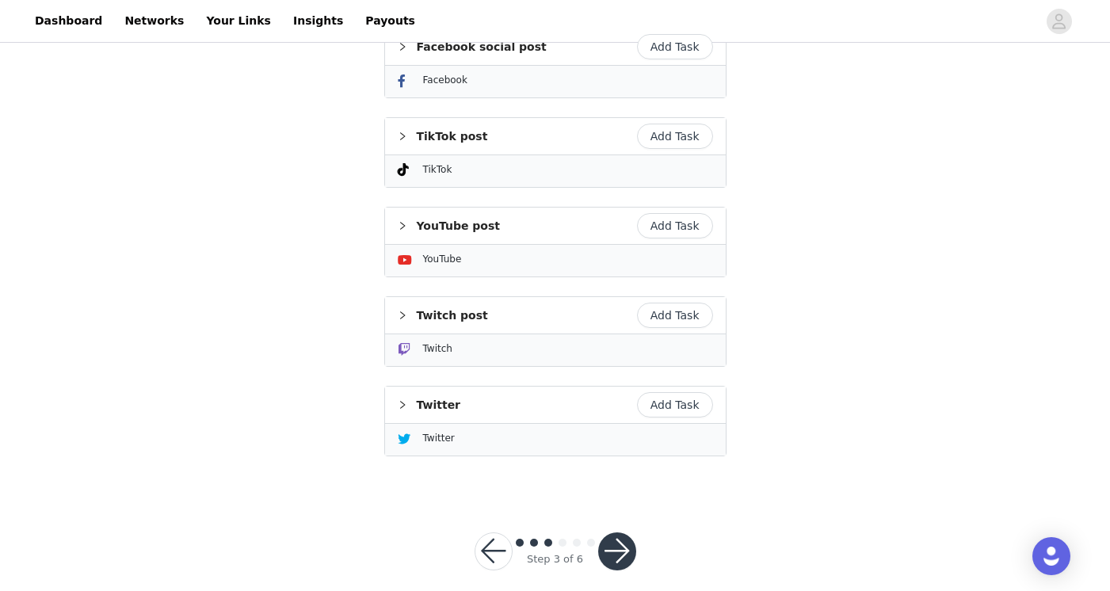
click at [621, 533] on button "button" at bounding box center [617, 552] width 38 height 38
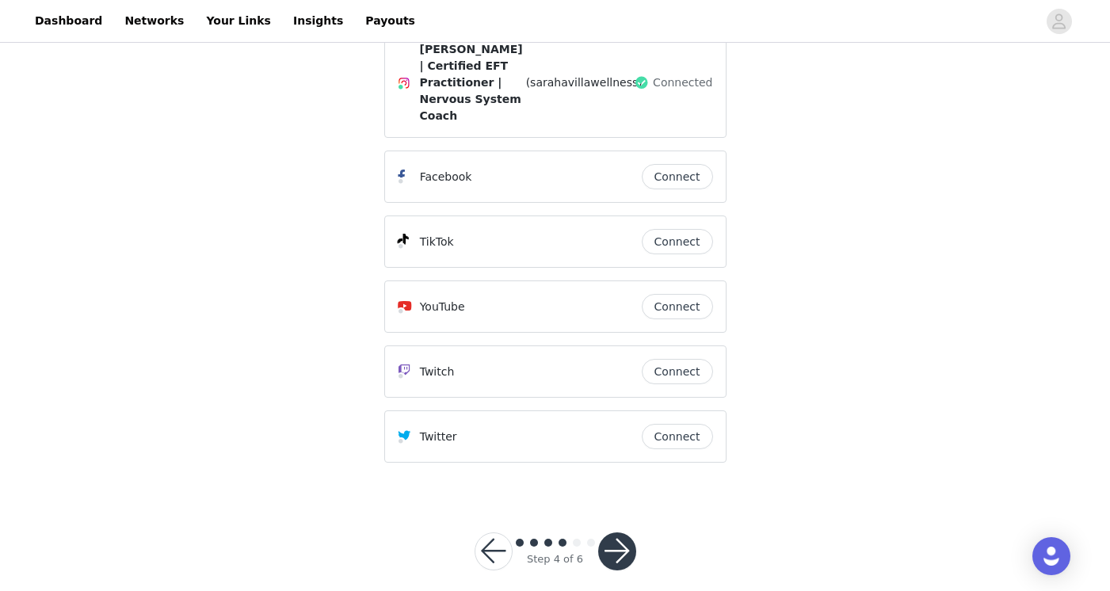
scroll to position [296, 0]
click at [613, 533] on button "button" at bounding box center [617, 552] width 38 height 38
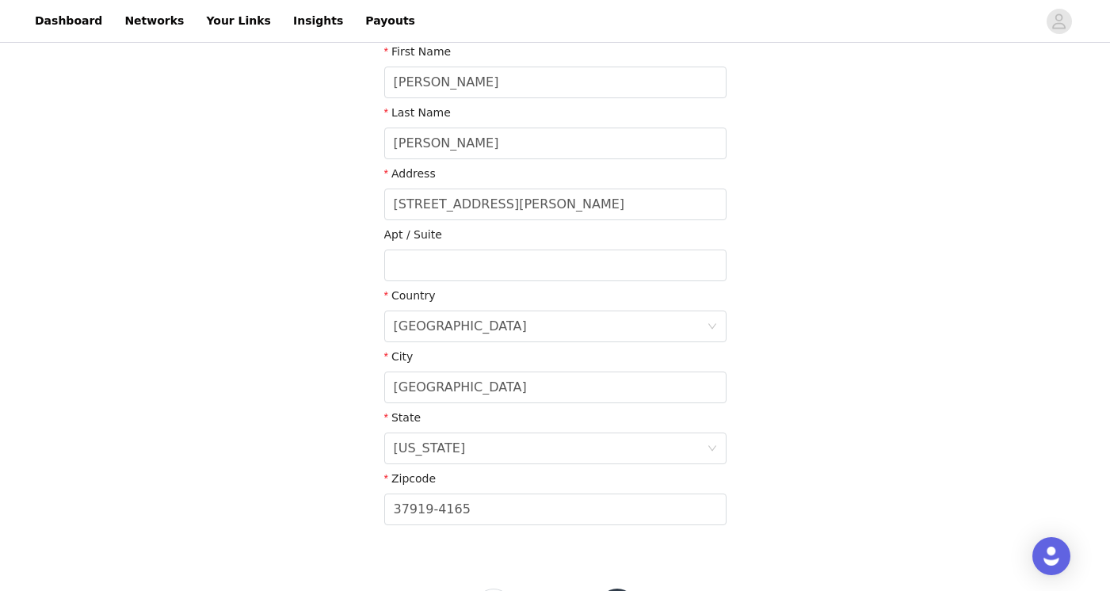
scroll to position [387, 0]
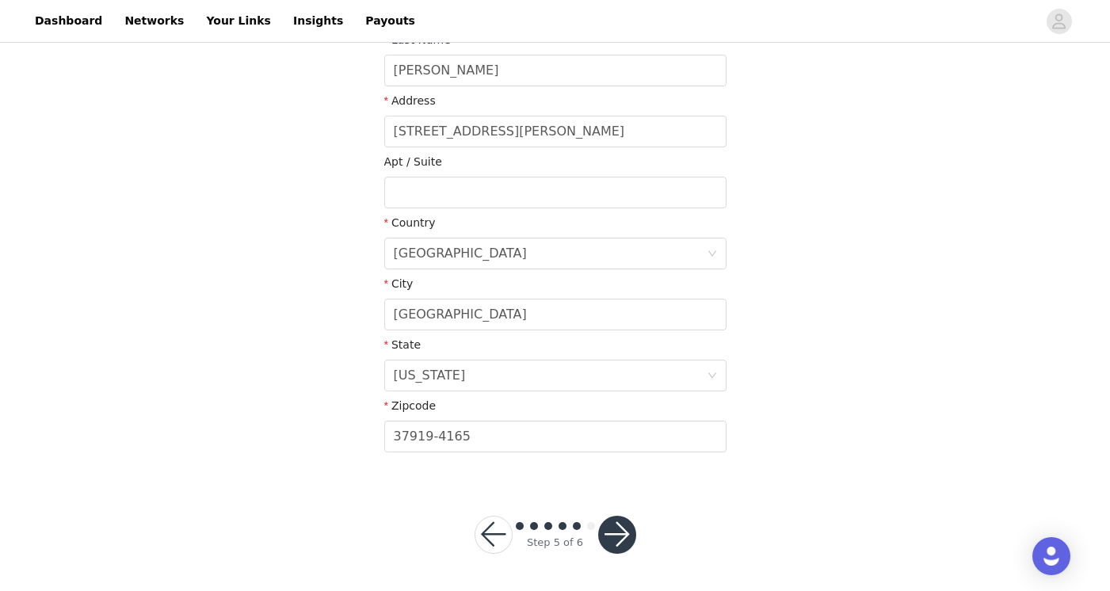
click at [611, 532] on button "button" at bounding box center [617, 535] width 38 height 38
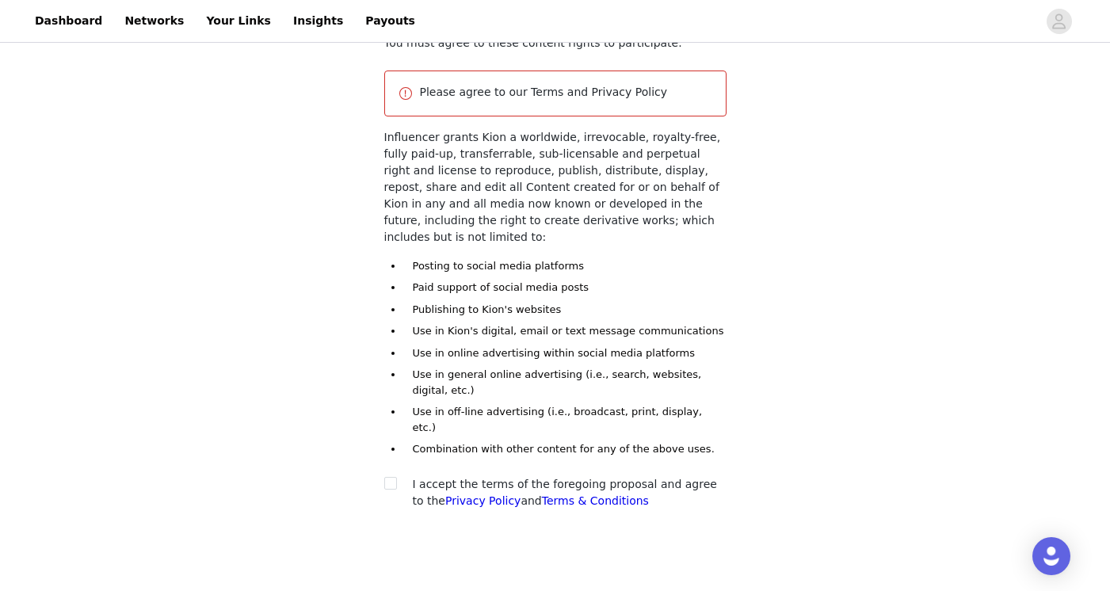
scroll to position [195, 0]
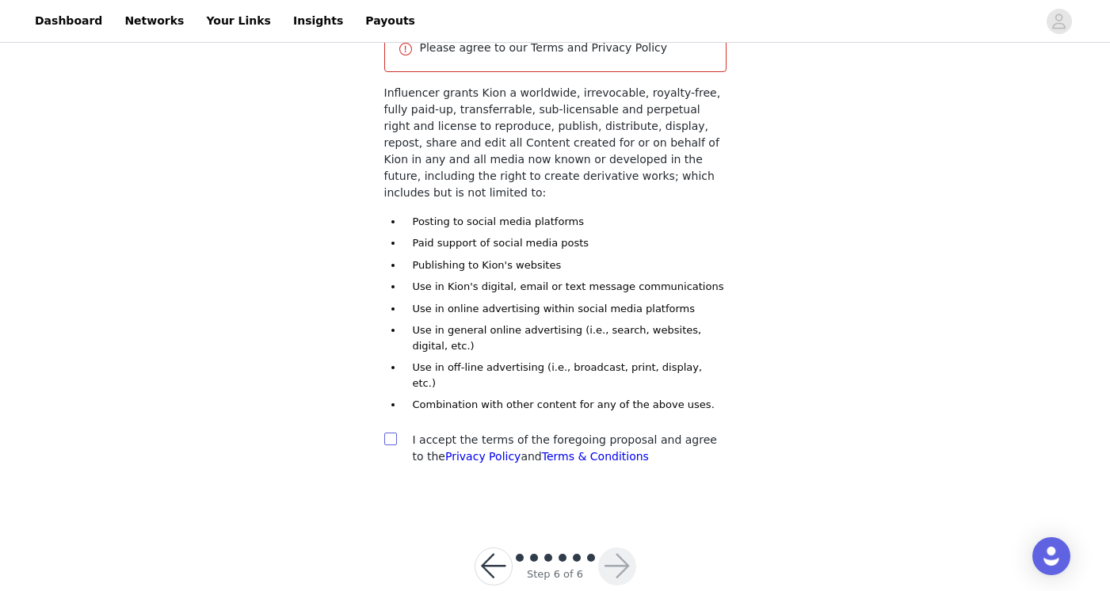
click at [390, 433] on input "checkbox" at bounding box center [389, 438] width 11 height 11
checkbox input "true"
click at [613, 548] on button "button" at bounding box center [617, 567] width 38 height 38
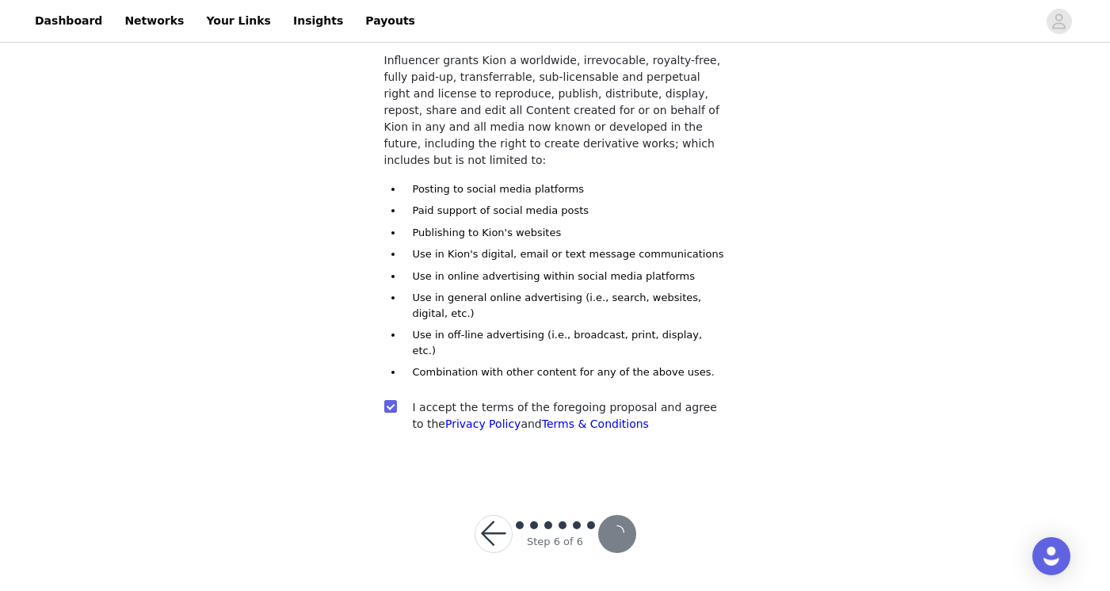
scroll to position [136, 0]
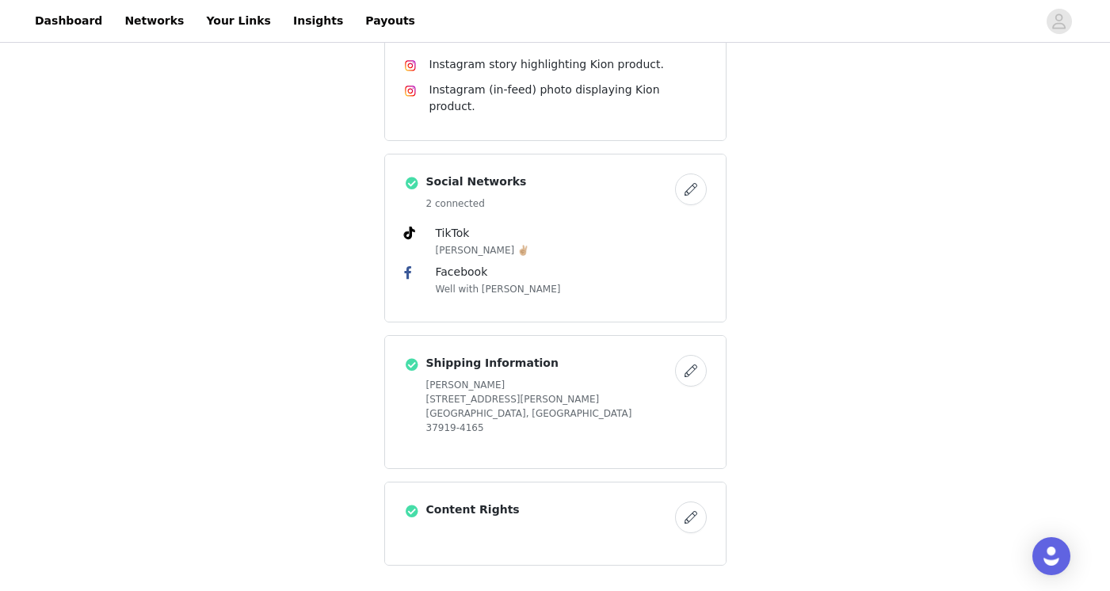
scroll to position [707, 0]
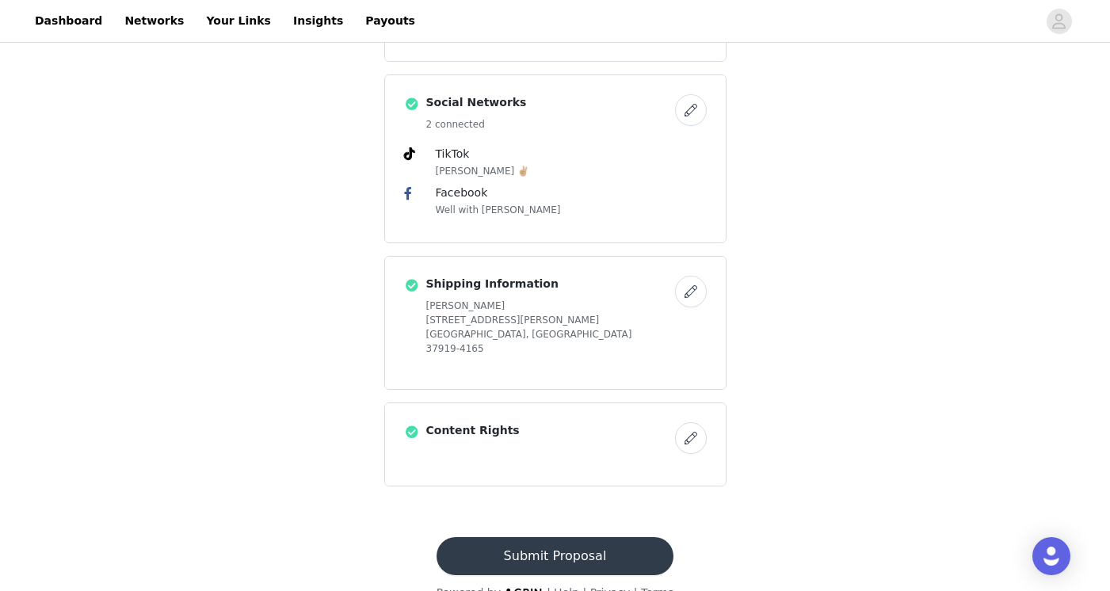
click at [560, 537] on button "Submit Proposal" at bounding box center [555, 556] width 237 height 38
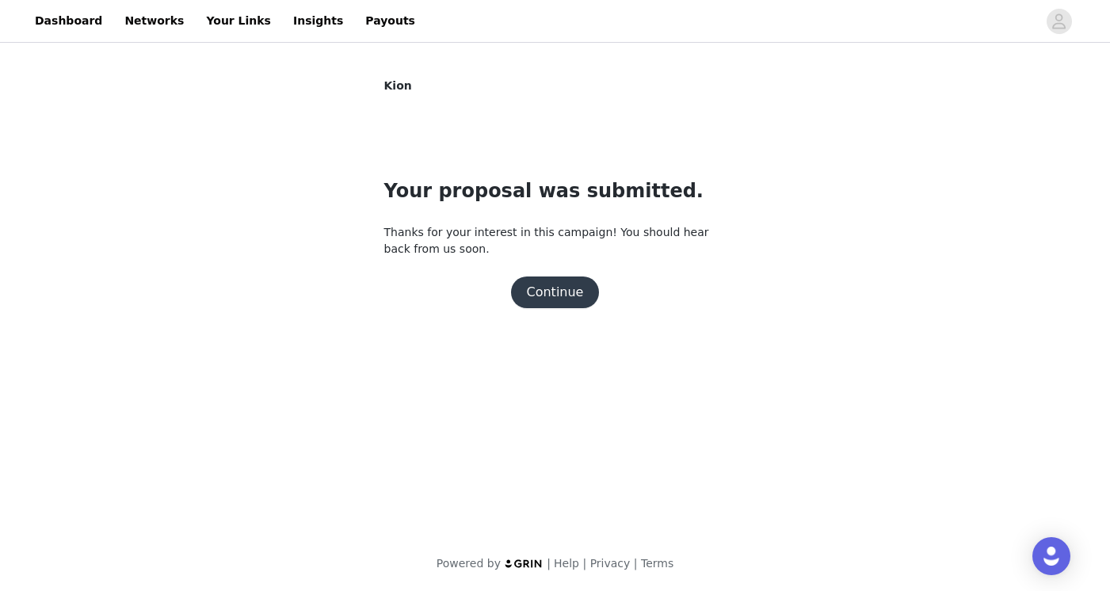
scroll to position [0, 0]
click at [557, 289] on button "Continue" at bounding box center [555, 293] width 89 height 32
